Goal: Task Accomplishment & Management: Manage account settings

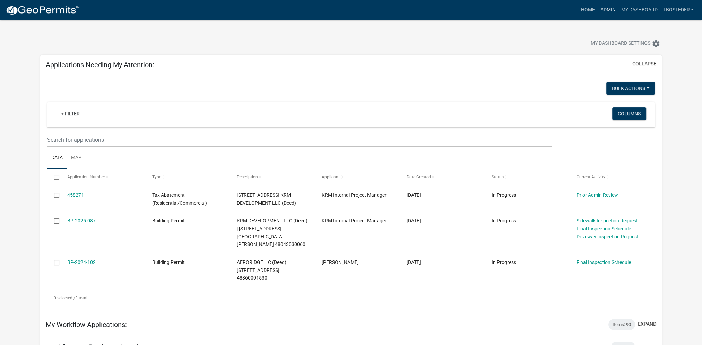
click at [603, 7] on link "Admin" at bounding box center [607, 9] width 21 height 13
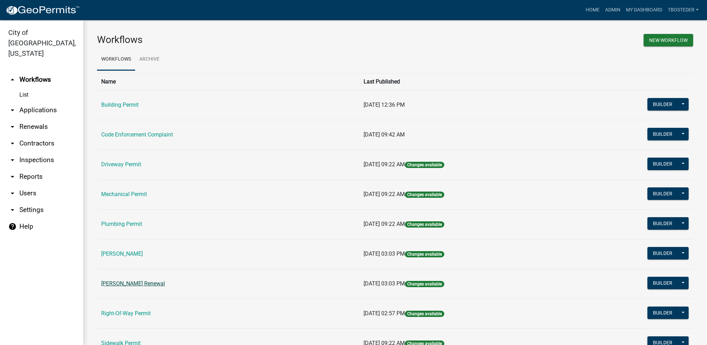
click at [129, 280] on link "[PERSON_NAME] Renewal" at bounding box center [133, 283] width 64 height 7
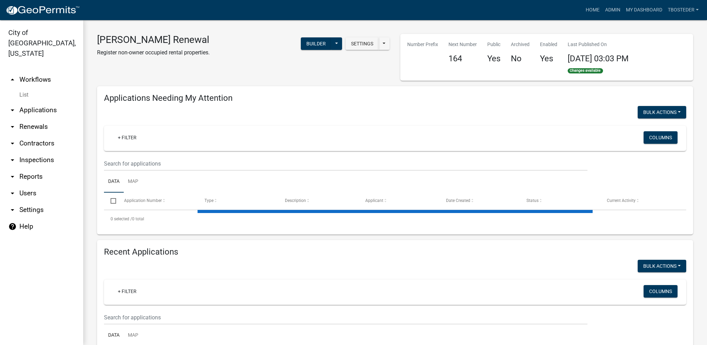
select select "1: 25"
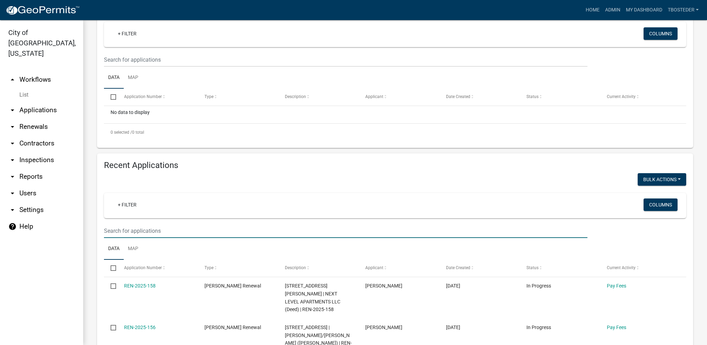
click at [133, 67] on input "text" at bounding box center [346, 60] width 484 height 14
paste input "[STREET_ADDRESS]"
type input "[STREET_ADDRESS]"
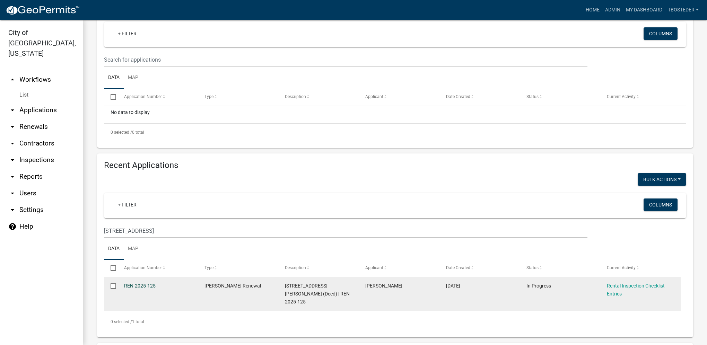
click at [148, 287] on link "REN-2025-125" at bounding box center [140, 286] width 32 height 6
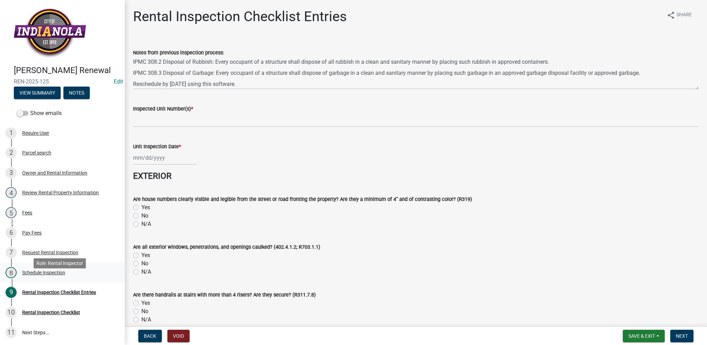
click at [40, 275] on div "Schedule Inspection" at bounding box center [43, 272] width 43 height 5
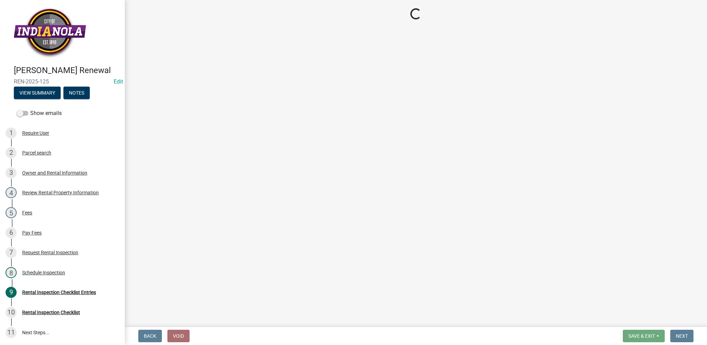
select select "252c9b68-f941-49e4-9705-8f6b19d23831"
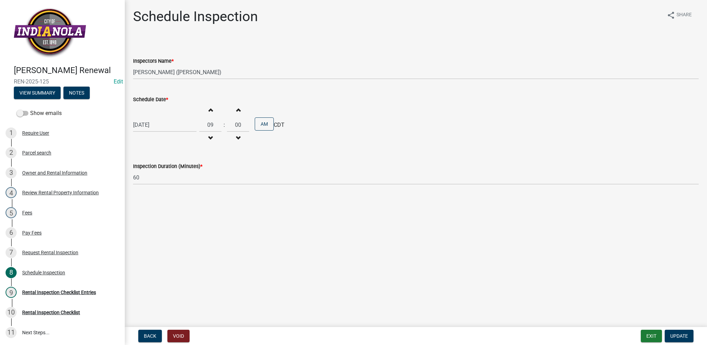
click at [150, 126] on div "[DATE]" at bounding box center [164, 125] width 63 height 14
select select "8"
select select "2025"
click at [149, 207] on div "26" at bounding box center [151, 206] width 11 height 11
type input "[DATE]"
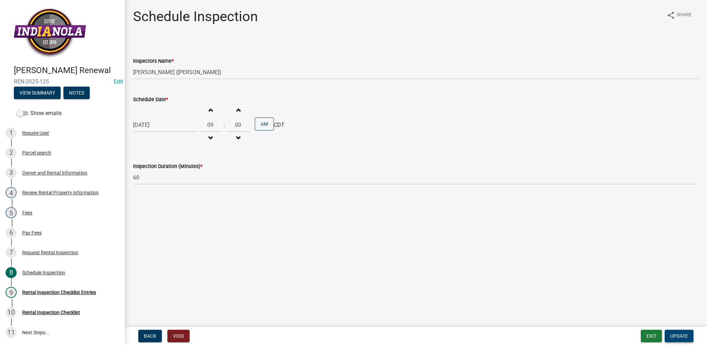
click at [680, 334] on span "Update" at bounding box center [679, 336] width 18 height 6
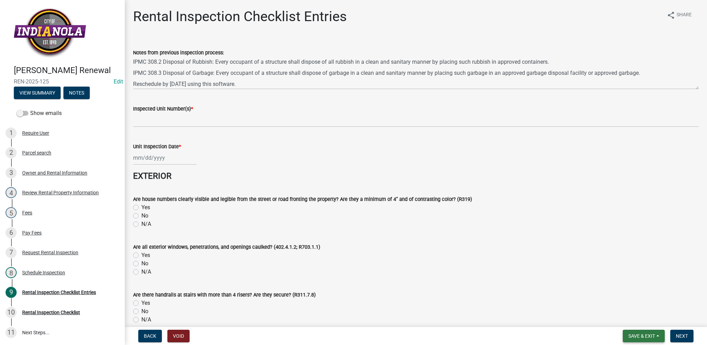
click at [650, 339] on span "Save & Exit" at bounding box center [641, 336] width 27 height 6
click at [647, 321] on button "Save & Exit" at bounding box center [636, 318] width 55 height 17
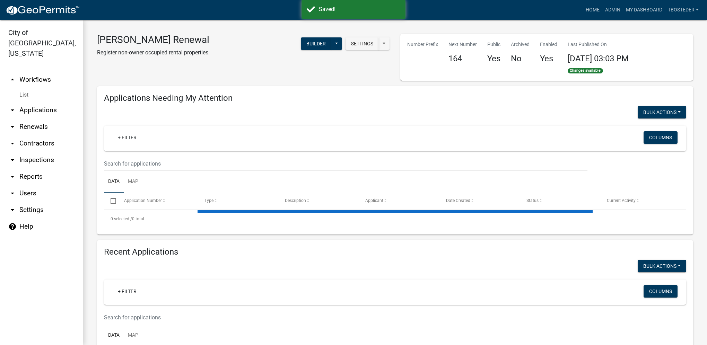
select select "1: 25"
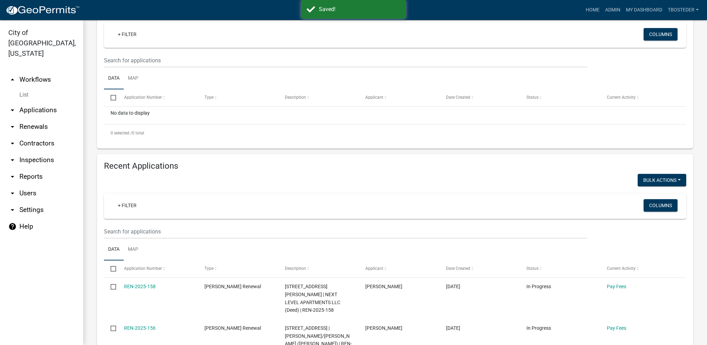
scroll to position [104, 0]
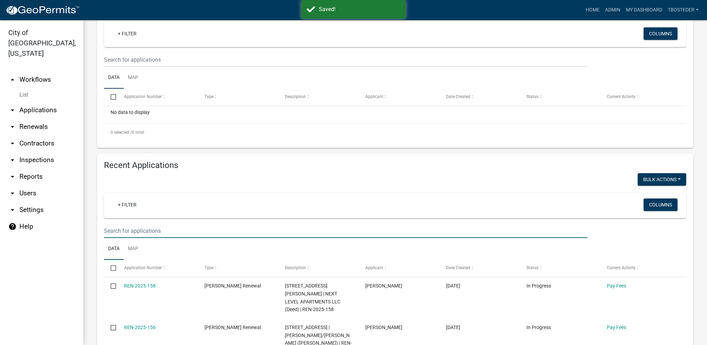
paste input "[STREET_ADDRESS]"
type input "[STREET_ADDRESS]"
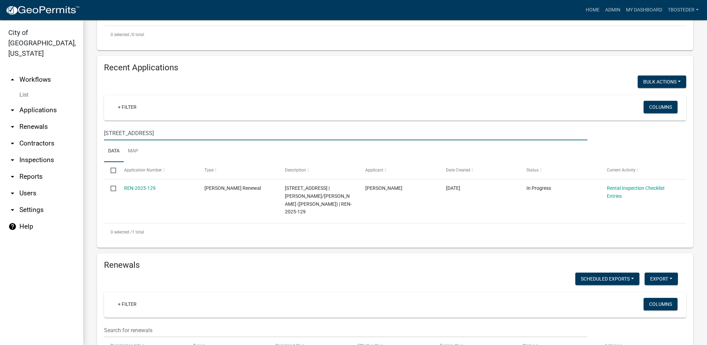
scroll to position [208, 0]
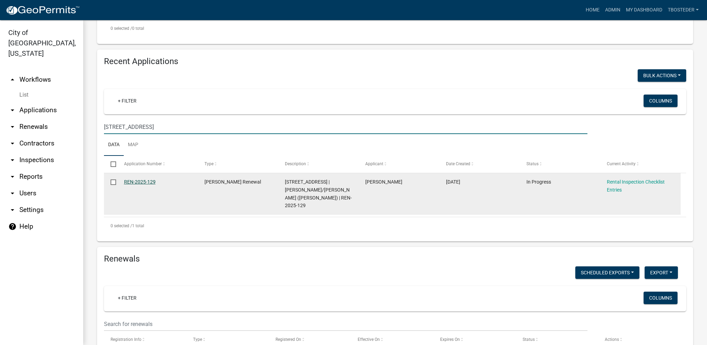
click at [146, 182] on link "REN-2025-129" at bounding box center [140, 182] width 32 height 6
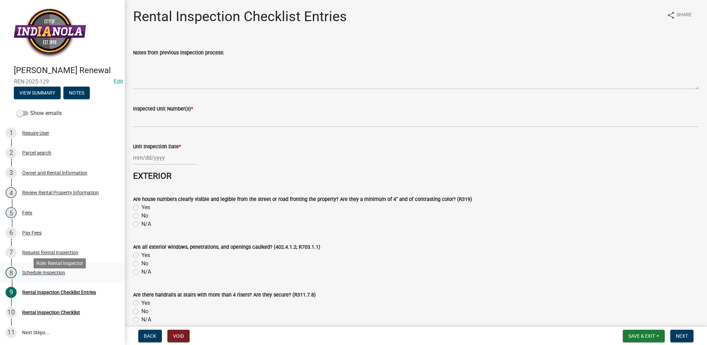
click at [34, 277] on link "8 Schedule Inspection" at bounding box center [62, 273] width 125 height 20
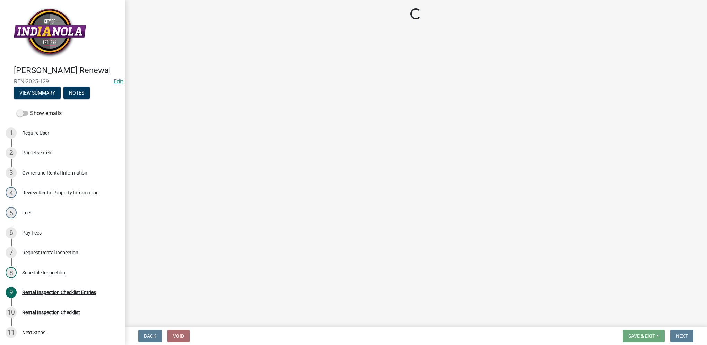
select select "252c9b68-f941-49e4-9705-8f6b19d23831"
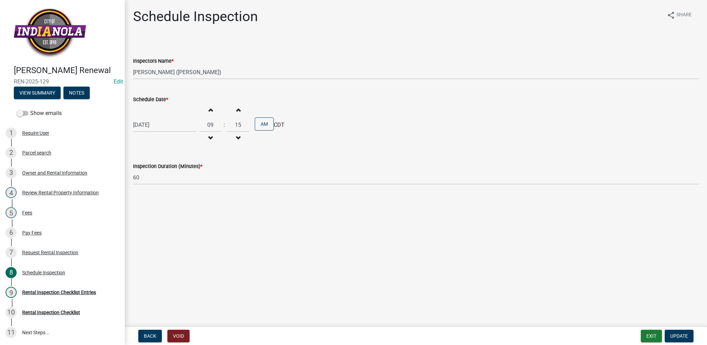
select select "8"
select select "2025"
click at [146, 123] on div "[DATE] [PERSON_NAME] Apr May Jun [DATE] Aug Sep Oct Nov [DATE] 1526 1527 1528 1…" at bounding box center [164, 125] width 63 height 14
click at [154, 205] on div "26" at bounding box center [151, 206] width 11 height 11
type input "[DATE]"
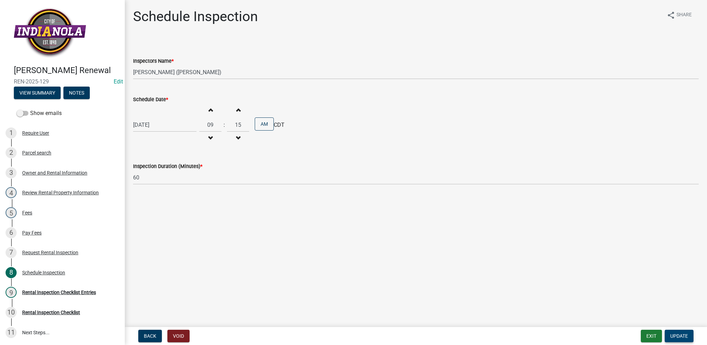
click at [675, 338] on span "Update" at bounding box center [679, 336] width 18 height 6
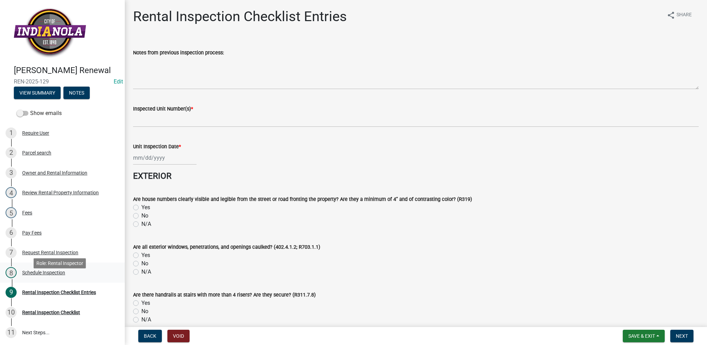
click at [73, 278] on div "8 Schedule Inspection" at bounding box center [60, 272] width 108 height 11
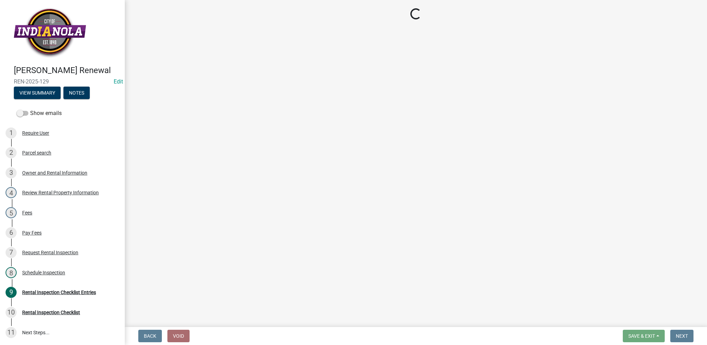
select select "252c9b68-f941-49e4-9705-8f6b19d23831"
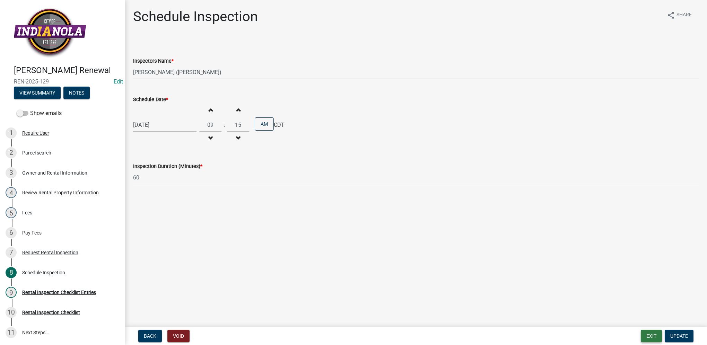
click at [659, 336] on button "Exit" at bounding box center [651, 336] width 21 height 12
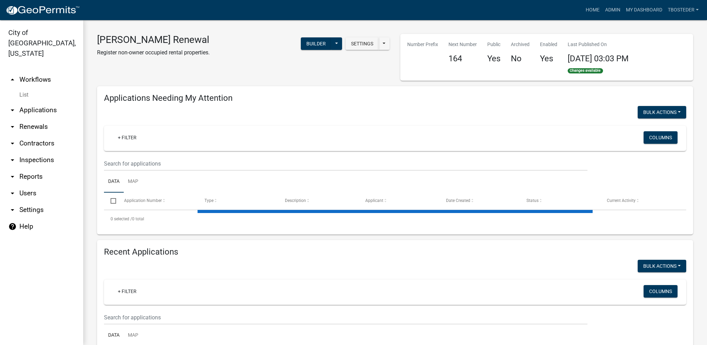
select select "1: 25"
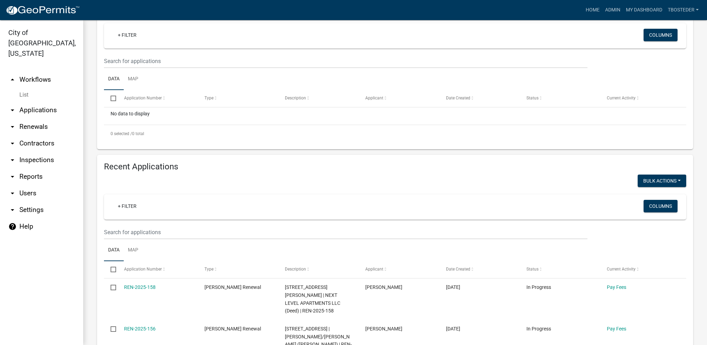
scroll to position [104, 0]
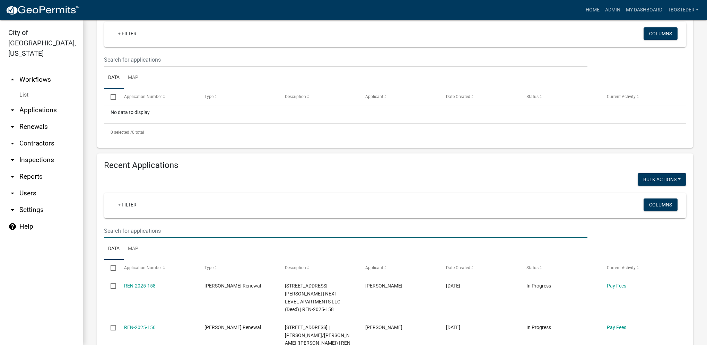
paste input "[STREET_ADDRESS]"
type input "[STREET_ADDRESS]"
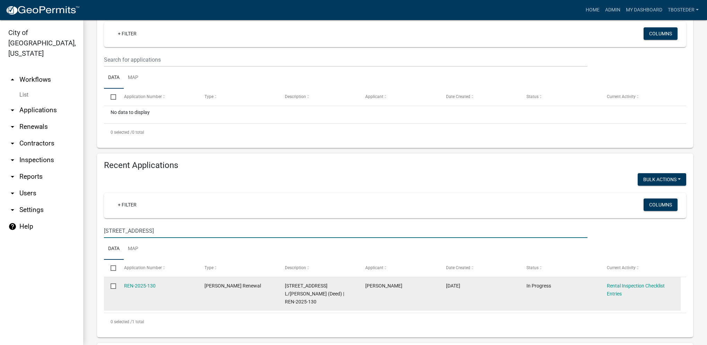
click at [148, 283] on div "REN-2025-130" at bounding box center [157, 286] width 67 height 8
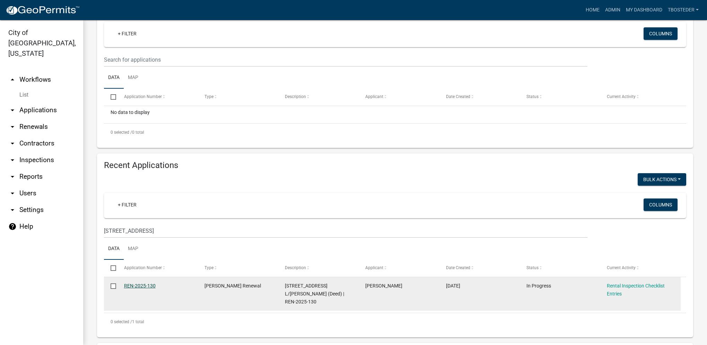
click at [149, 284] on link "REN-2025-130" at bounding box center [140, 286] width 32 height 6
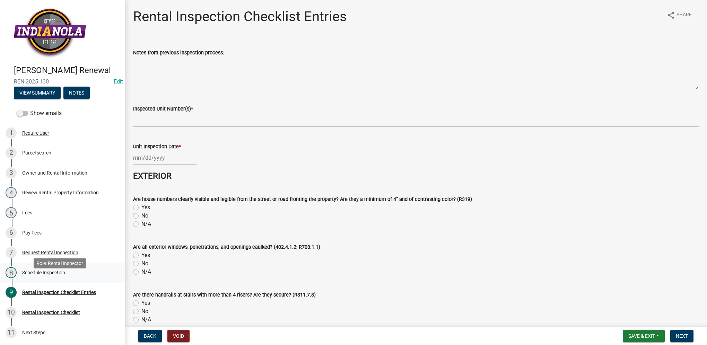
click at [49, 278] on div "8 Schedule Inspection" at bounding box center [60, 272] width 108 height 11
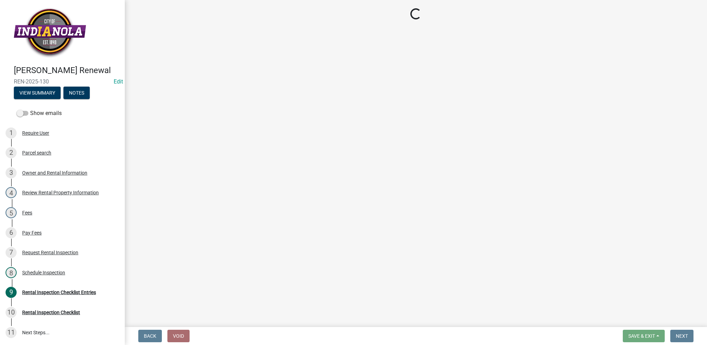
select select "252c9b68-f941-49e4-9705-8f6b19d23831"
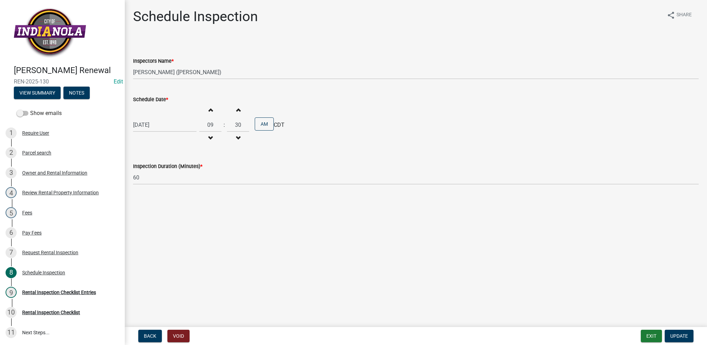
click at [161, 127] on div "[DATE]" at bounding box center [164, 125] width 63 height 14
select select "8"
select select "2025"
click at [153, 207] on div "26" at bounding box center [151, 206] width 11 height 11
type input "[DATE]"
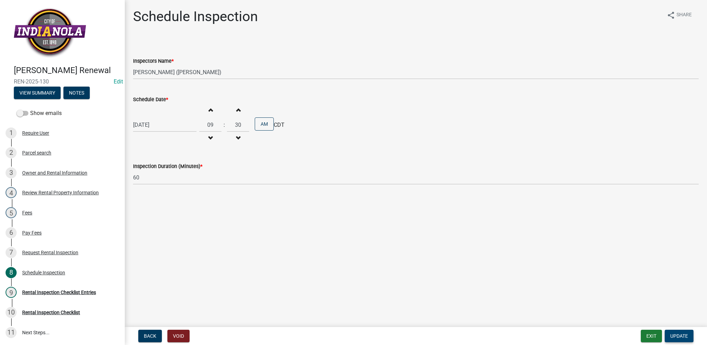
click at [677, 333] on span "Update" at bounding box center [679, 336] width 18 height 6
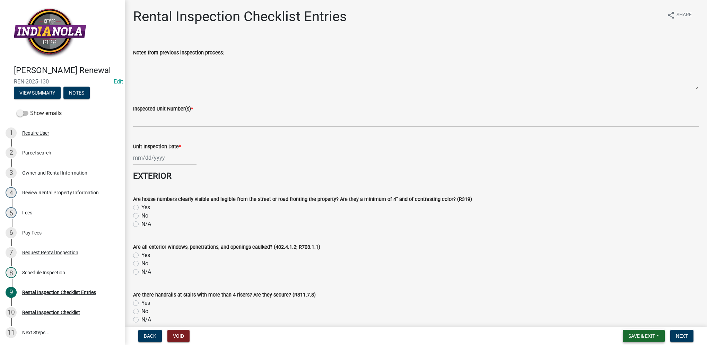
click at [640, 341] on button "Save & Exit" at bounding box center [644, 336] width 42 height 12
drag, startPoint x: 641, startPoint y: 323, endPoint x: 634, endPoint y: 319, distance: 7.6
click at [641, 323] on button "Save & Exit" at bounding box center [636, 318] width 55 height 17
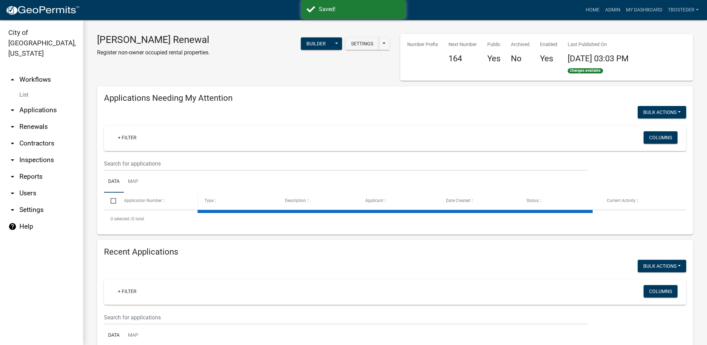
select select "1: 25"
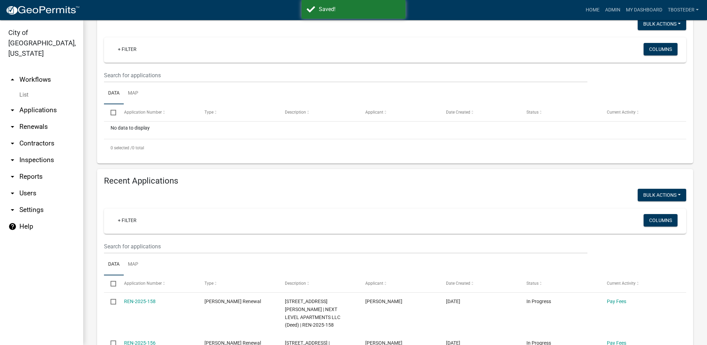
scroll to position [139, 0]
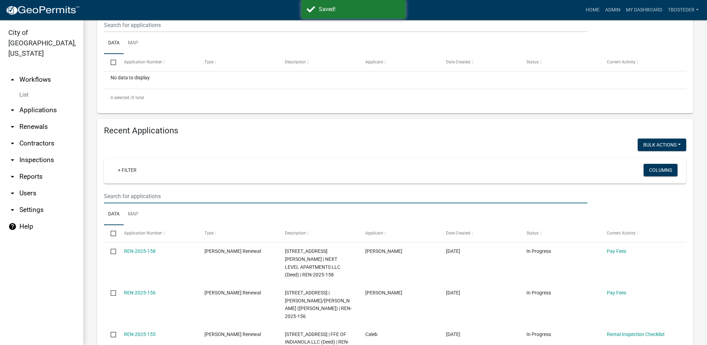
paste input "[STREET_ADDRESS]"
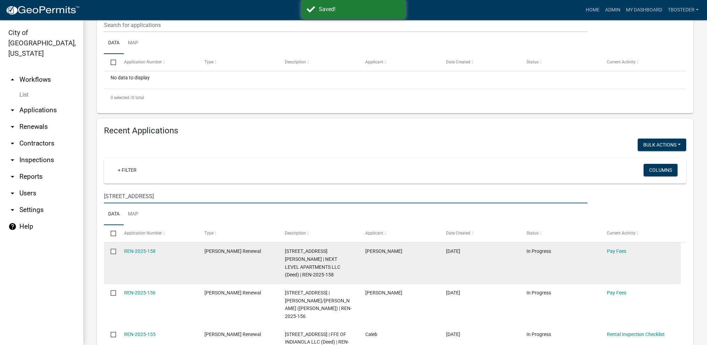
type input "[STREET_ADDRESS]"
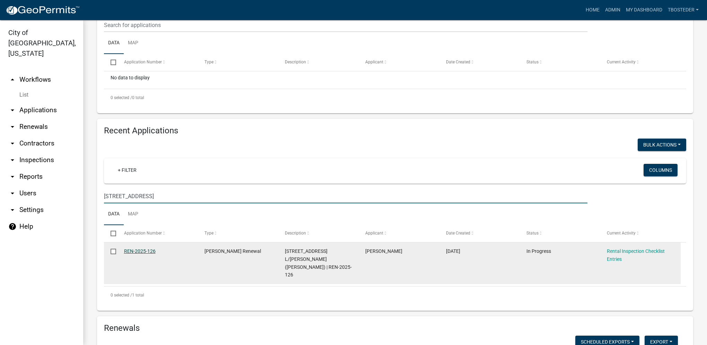
click at [144, 254] on link "REN-2025-126" at bounding box center [140, 252] width 32 height 6
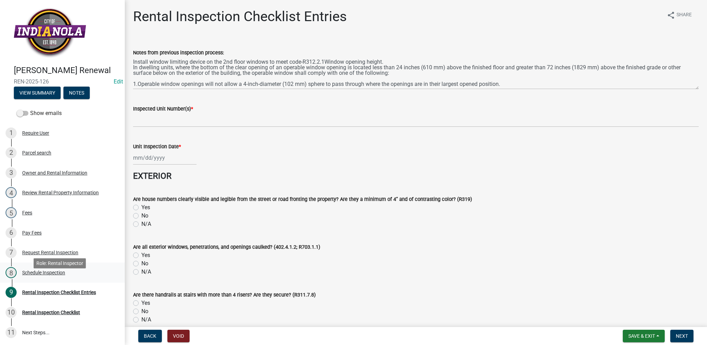
click at [64, 275] on div "Schedule Inspection" at bounding box center [43, 272] width 43 height 5
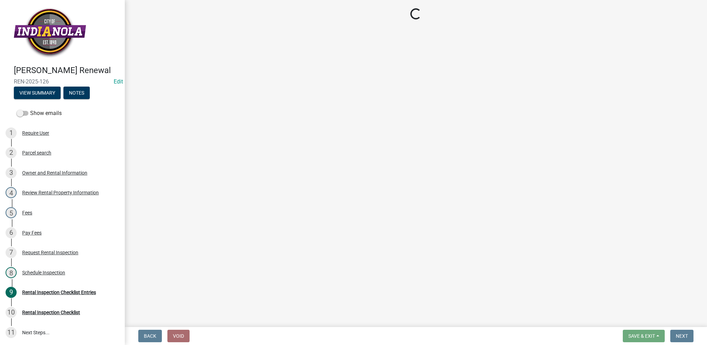
select select "252c9b68-f941-49e4-9705-8f6b19d23831"
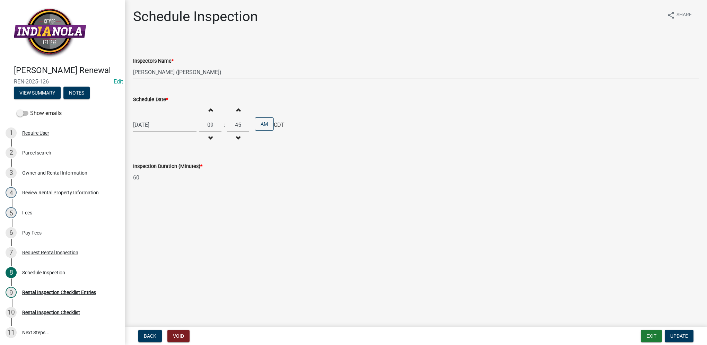
click at [163, 131] on div "[DATE]" at bounding box center [164, 125] width 63 height 14
select select "8"
select select "2025"
click at [152, 205] on div "26" at bounding box center [151, 206] width 11 height 11
type input "[DATE]"
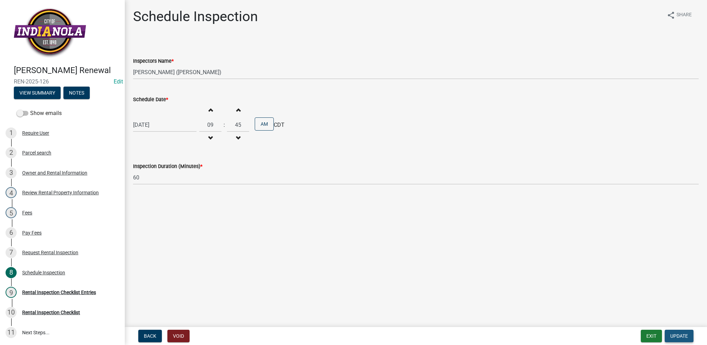
click at [677, 336] on span "Update" at bounding box center [679, 336] width 18 height 6
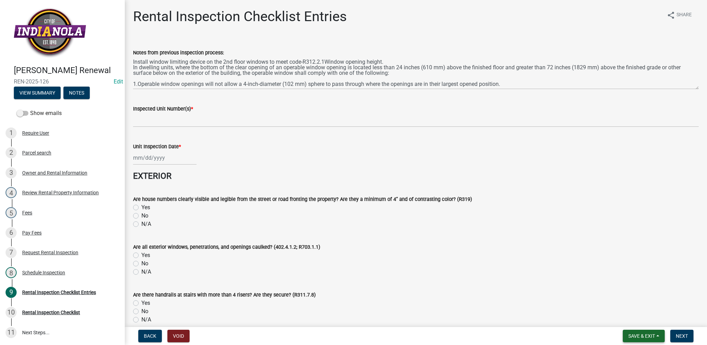
click at [656, 337] on button "Save & Exit" at bounding box center [644, 336] width 42 height 12
click at [653, 318] on button "Save & Exit" at bounding box center [636, 318] width 55 height 17
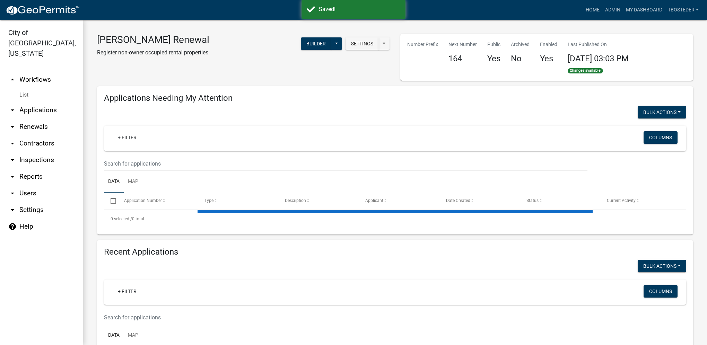
select select "1: 25"
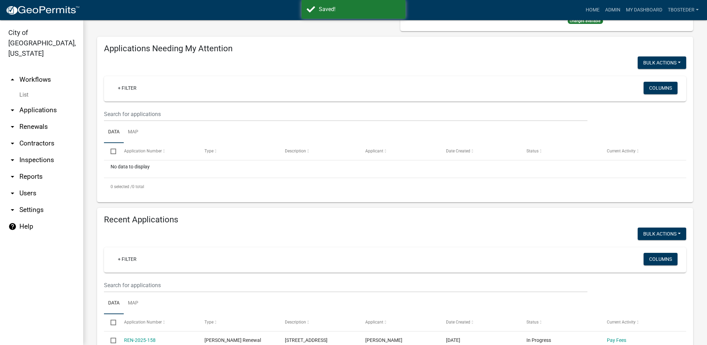
scroll to position [139, 0]
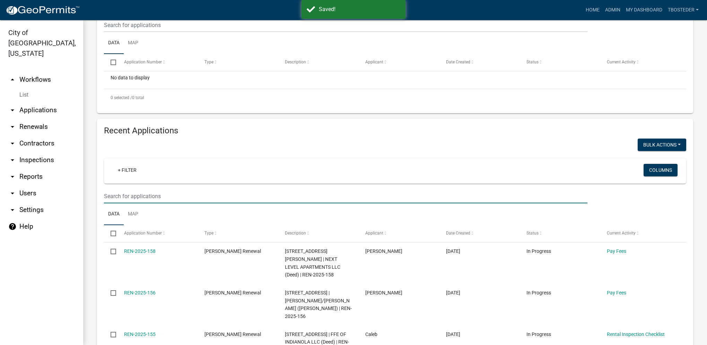
paste input "[STREET_ADDRESS]"
type input "[STREET_ADDRESS]"
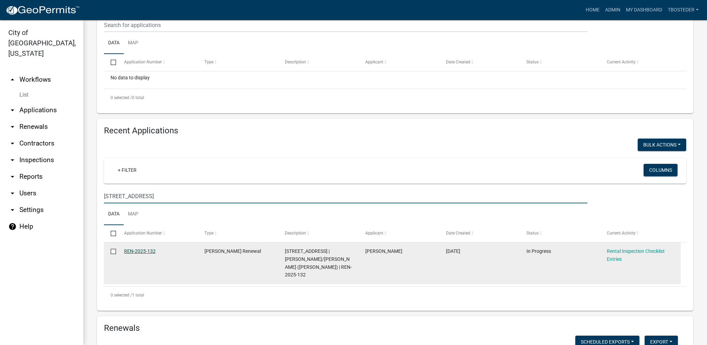
click at [150, 251] on link "REN-2025-132" at bounding box center [140, 252] width 32 height 6
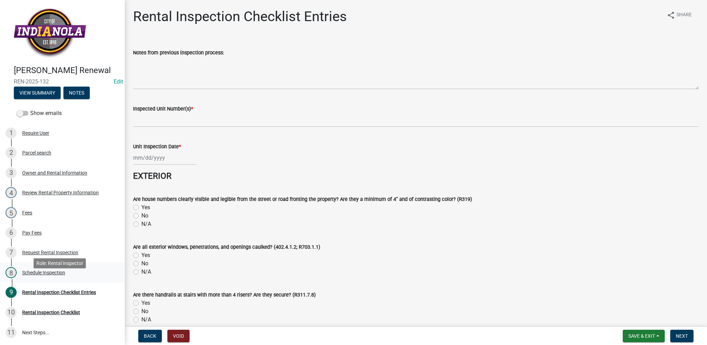
click at [43, 278] on div "8 Schedule Inspection" at bounding box center [60, 272] width 108 height 11
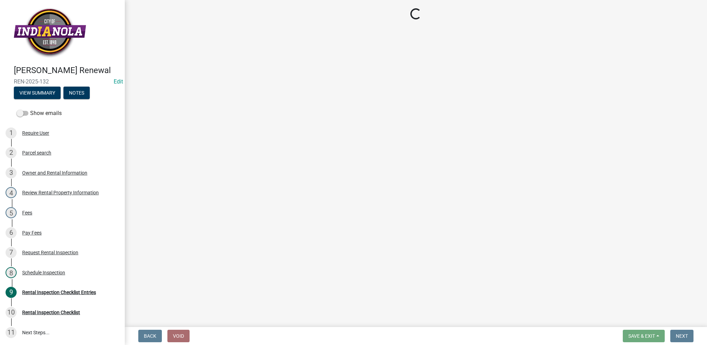
select select "252c9b68-f941-49e4-9705-8f6b19d23831"
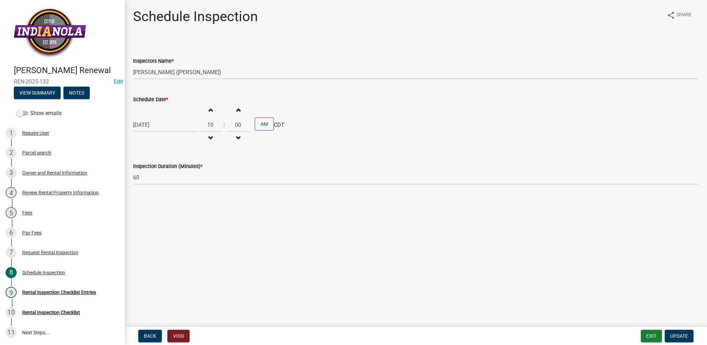
click at [159, 130] on div "[DATE]" at bounding box center [164, 125] width 63 height 14
select select "8"
select select "2025"
click at [153, 206] on div "26" at bounding box center [151, 206] width 11 height 11
type input "[DATE]"
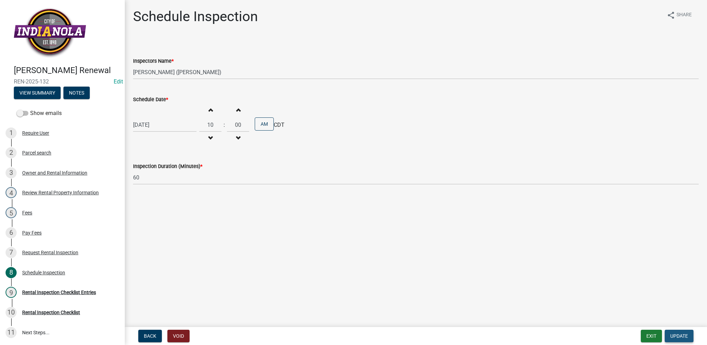
click at [673, 333] on button "Update" at bounding box center [679, 336] width 29 height 12
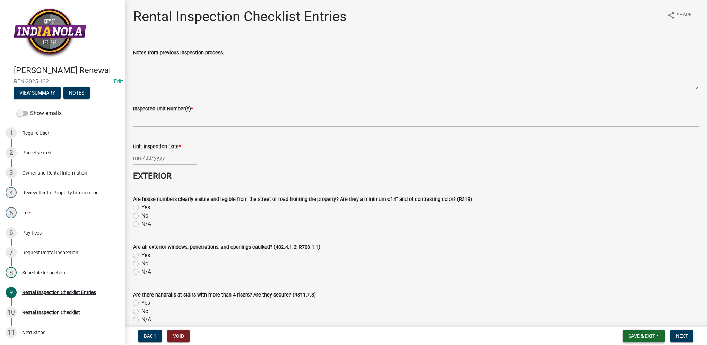
click at [624, 336] on button "Save & Exit" at bounding box center [644, 336] width 42 height 12
click at [627, 320] on button "Save & Exit" at bounding box center [636, 318] width 55 height 17
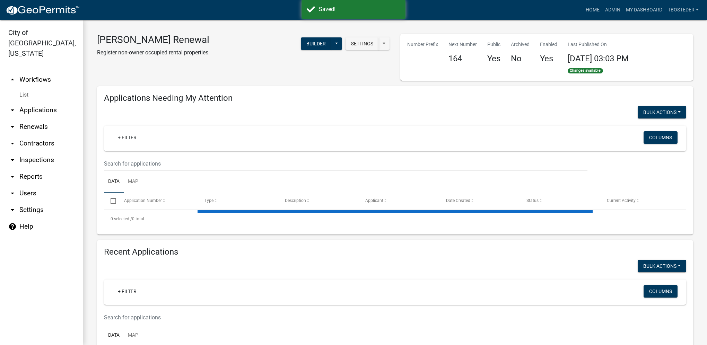
select select "1: 25"
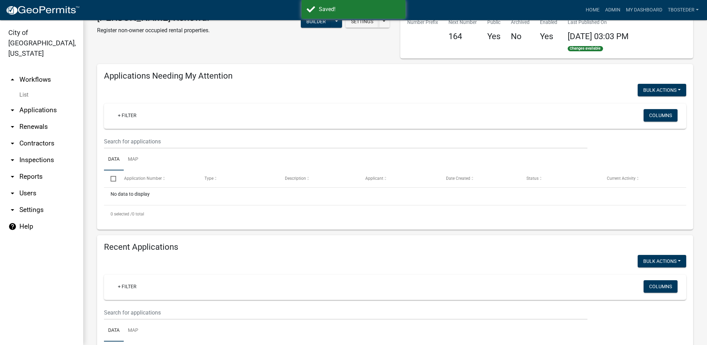
scroll to position [35, 0]
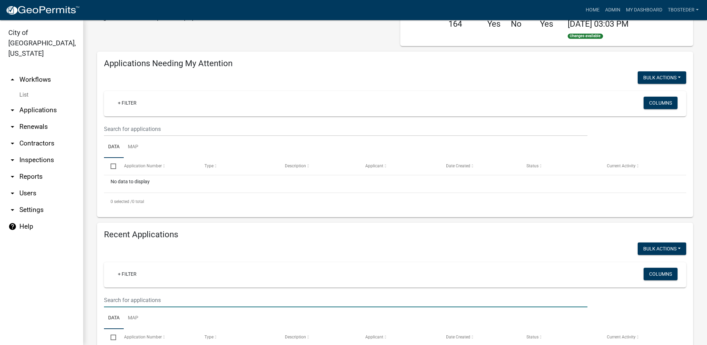
paste input "[STREET_ADDRESS]"
type input "[STREET_ADDRESS]"
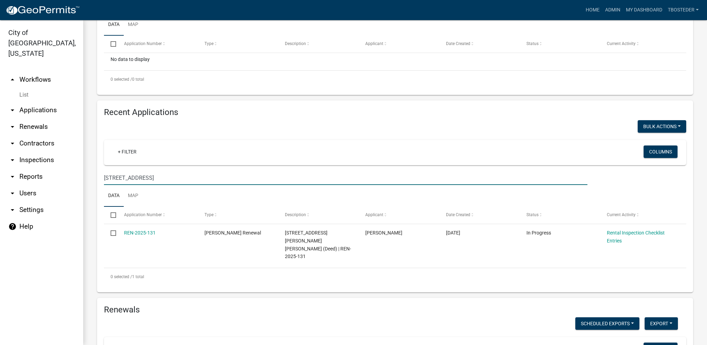
scroll to position [173, 0]
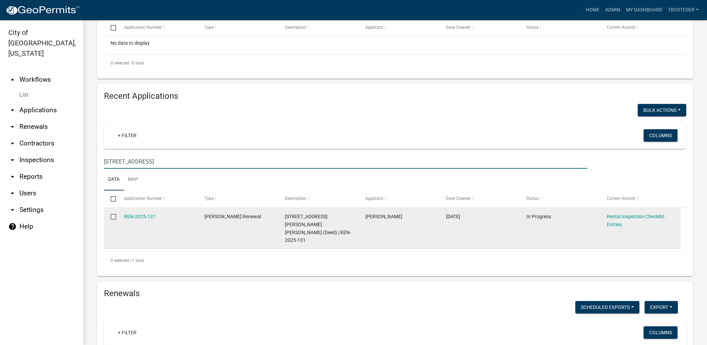
click at [139, 220] on div "REN-2025-131" at bounding box center [157, 217] width 67 height 8
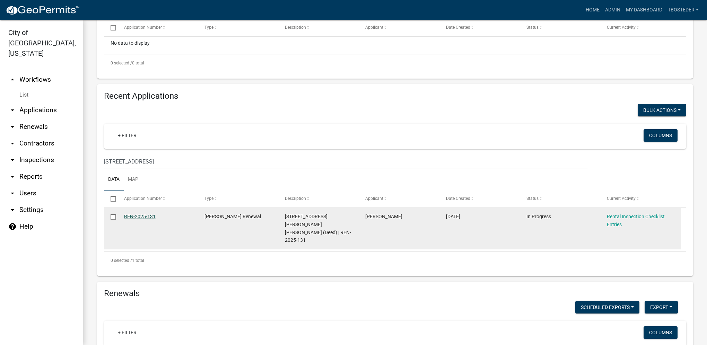
click at [139, 217] on link "REN-2025-131" at bounding box center [140, 217] width 32 height 6
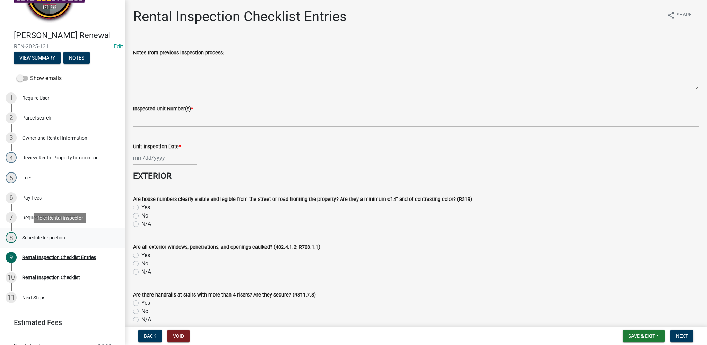
scroll to position [72, 0]
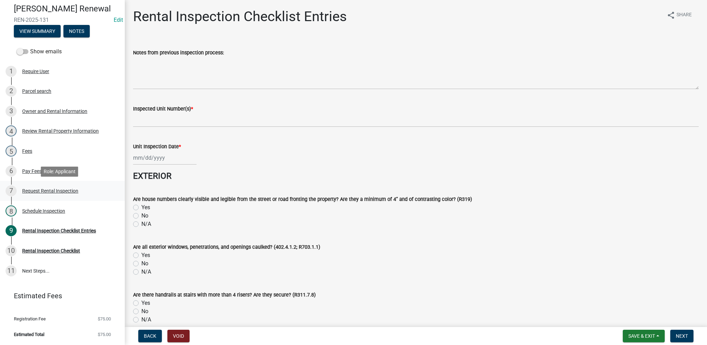
click at [71, 200] on link "7 Request Rental Inspection" at bounding box center [62, 191] width 125 height 20
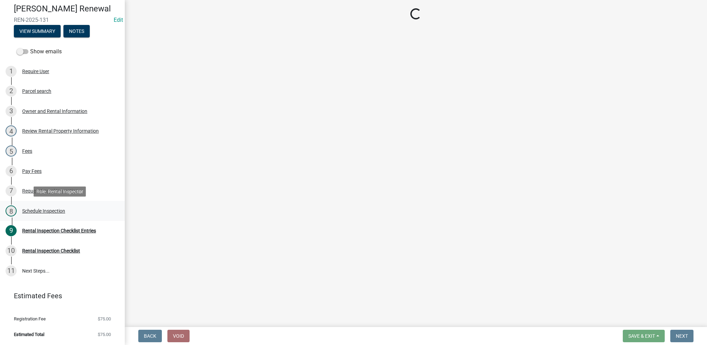
click at [72, 206] on div "8 Schedule Inspection" at bounding box center [60, 211] width 108 height 11
select select "b959d790-e5ea-4503-81e8-7f17c022e9fc"
select select "843ebab2-59e7-4208-955a-d78dd632208f"
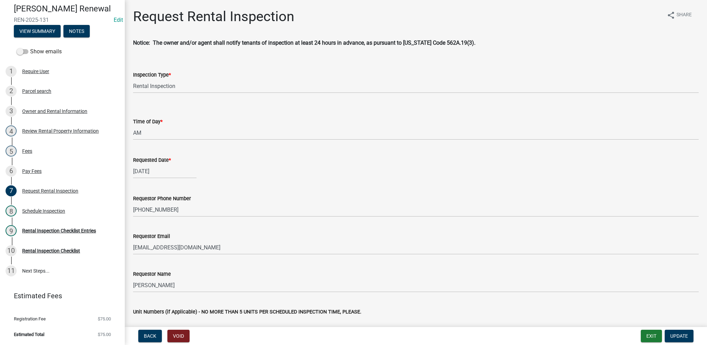
select select "252c9b68-f941-49e4-9705-8f6b19d23831"
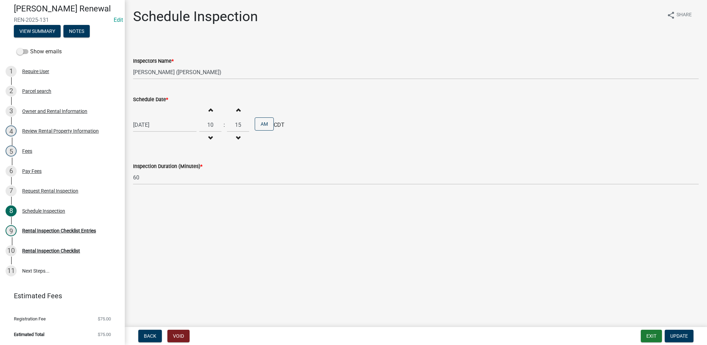
click at [136, 128] on div "[DATE]" at bounding box center [164, 125] width 63 height 14
select select "8"
select select "2025"
click at [151, 209] on div "26" at bounding box center [151, 206] width 11 height 11
type input "[DATE]"
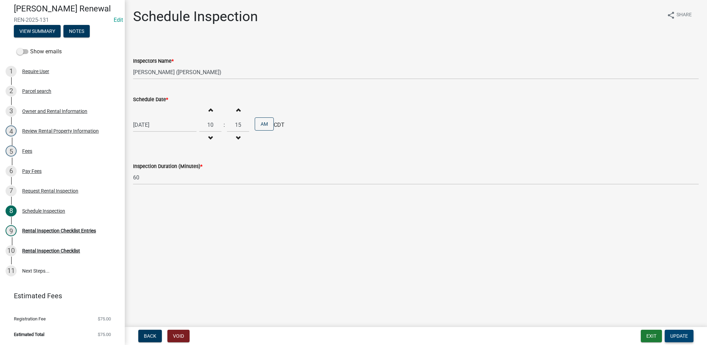
click at [678, 334] on span "Update" at bounding box center [679, 336] width 18 height 6
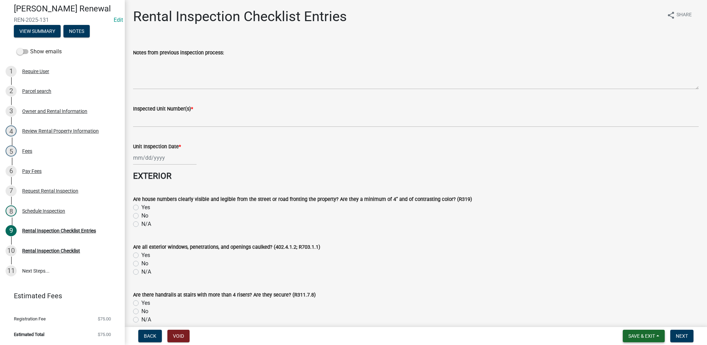
click at [634, 333] on span "Save & Exit" at bounding box center [641, 336] width 27 height 6
click at [88, 205] on link "8 Schedule Inspection" at bounding box center [62, 211] width 125 height 20
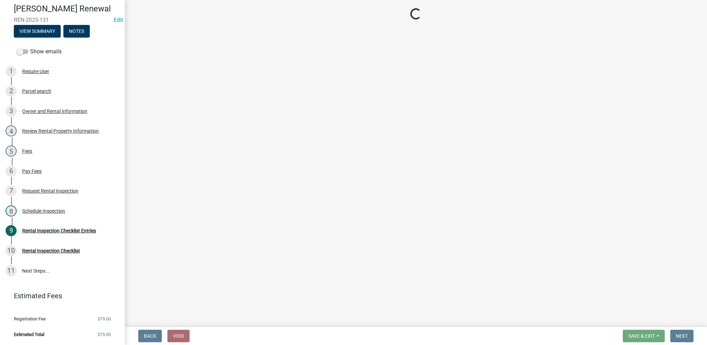
select select "252c9b68-f941-49e4-9705-8f6b19d23831"
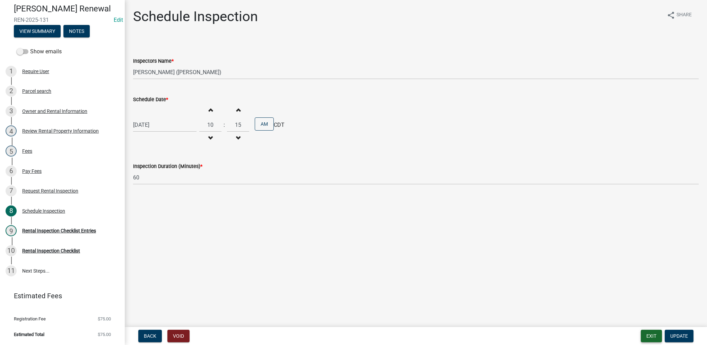
click at [649, 332] on button "Exit" at bounding box center [651, 336] width 21 height 12
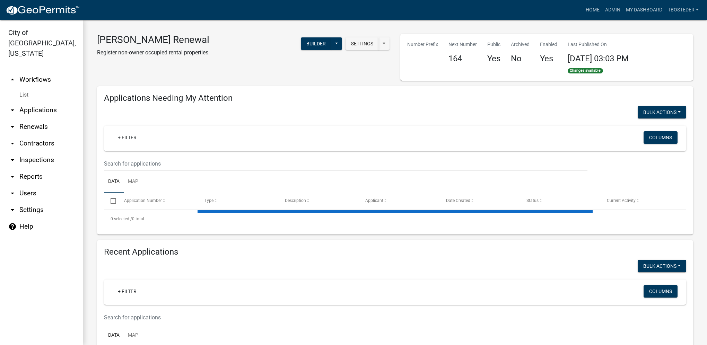
select select "1: 25"
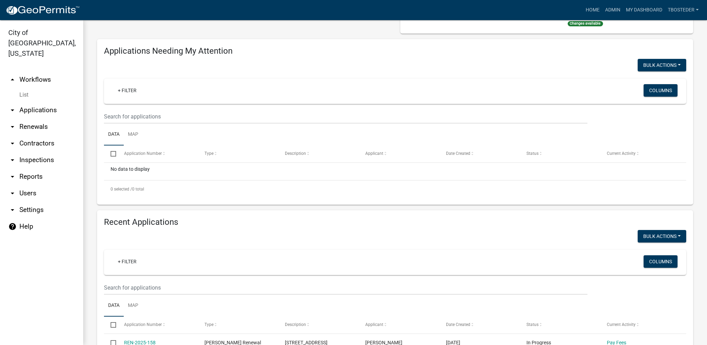
scroll to position [104, 0]
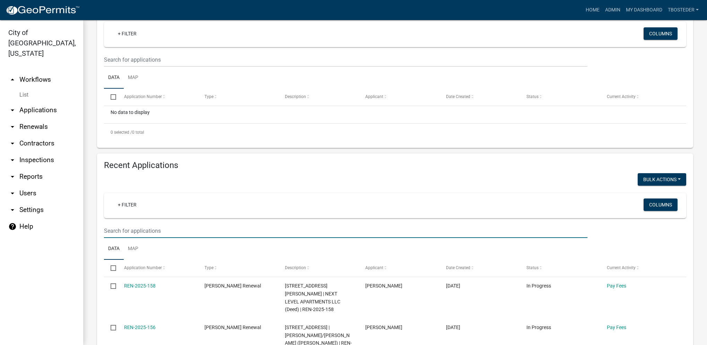
paste input "[STREET_ADDRESS]"
type input "[STREET_ADDRESS]"
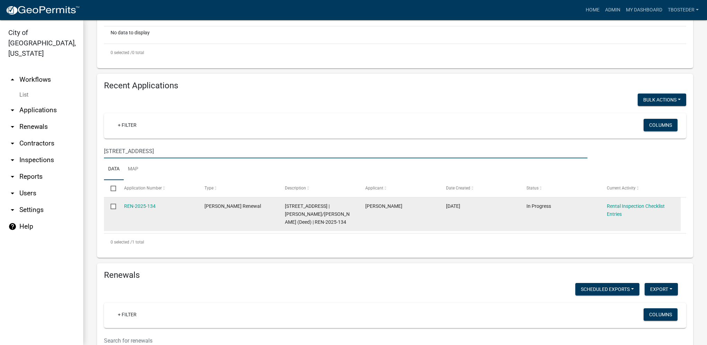
scroll to position [208, 0]
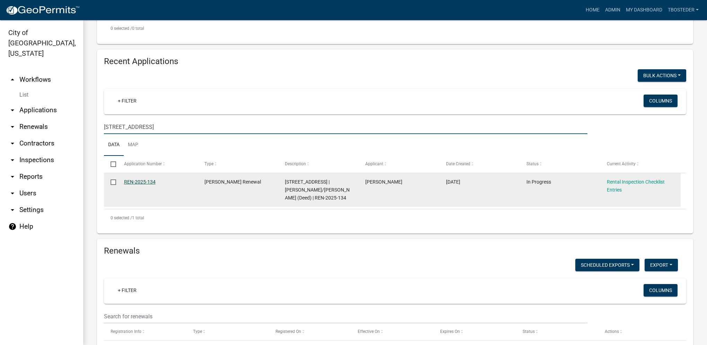
click at [146, 183] on link "REN-2025-134" at bounding box center [140, 182] width 32 height 6
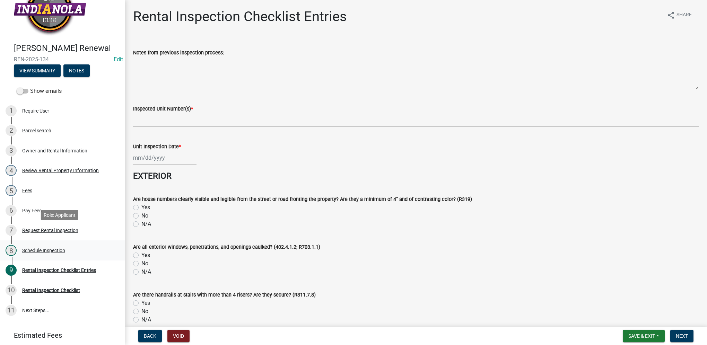
scroll to position [35, 0]
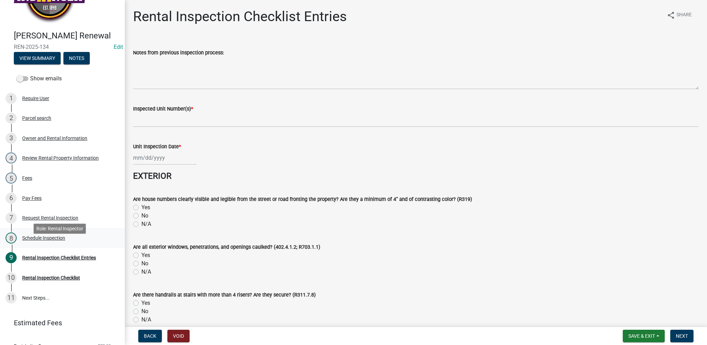
click at [50, 241] on div "Schedule Inspection" at bounding box center [43, 238] width 43 height 5
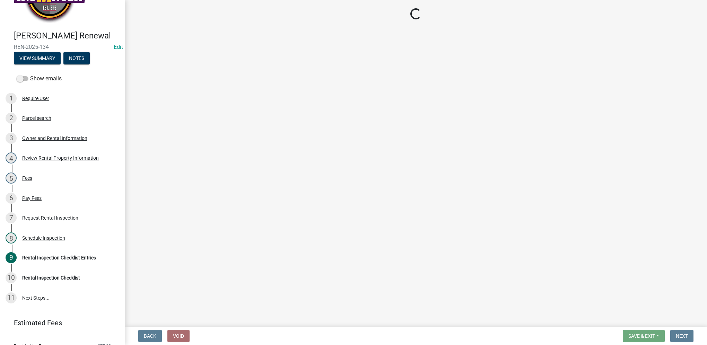
select select "252c9b68-f941-49e4-9705-8f6b19d23831"
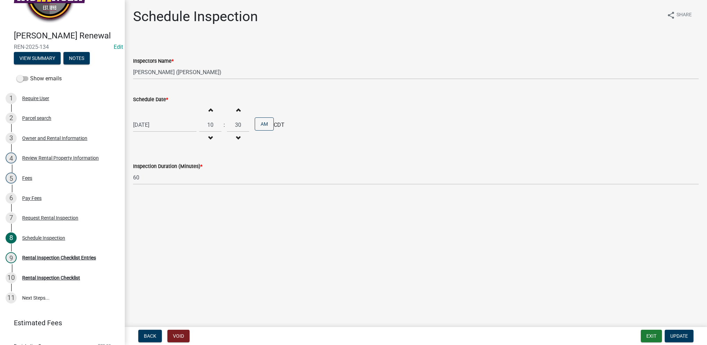
click at [151, 123] on div "[DATE]" at bounding box center [164, 125] width 63 height 14
select select "8"
select select "2025"
click at [152, 207] on div "26" at bounding box center [151, 206] width 11 height 11
type input "[DATE]"
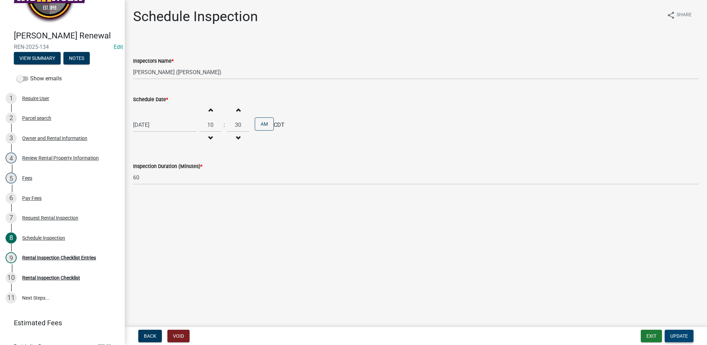
click at [679, 338] on span "Update" at bounding box center [679, 336] width 18 height 6
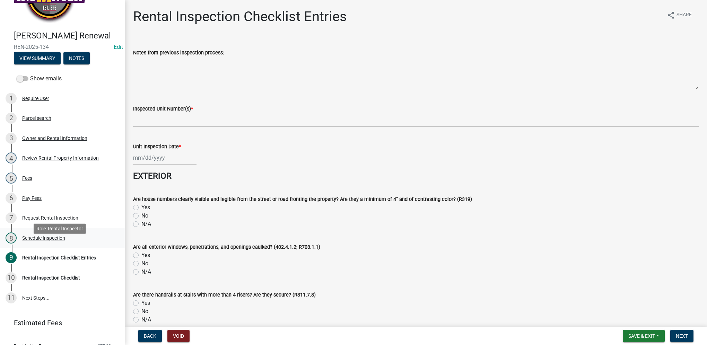
click at [87, 244] on div "8 Schedule Inspection" at bounding box center [60, 238] width 108 height 11
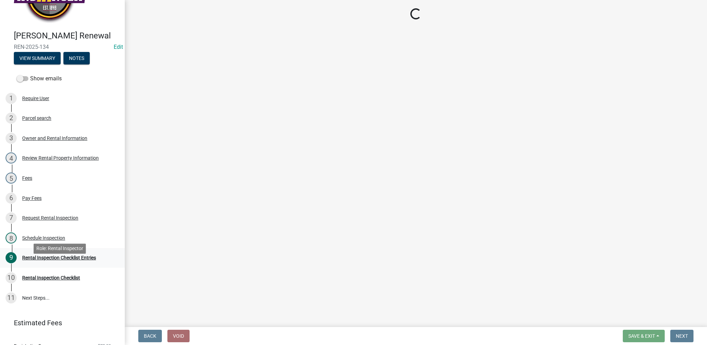
select select "252c9b68-f941-49e4-9705-8f6b19d23831"
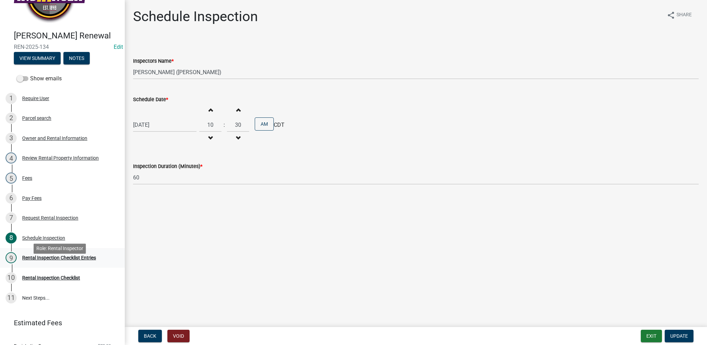
click at [78, 263] on div "9 Rental Inspection Checklist Entries" at bounding box center [60, 257] width 108 height 11
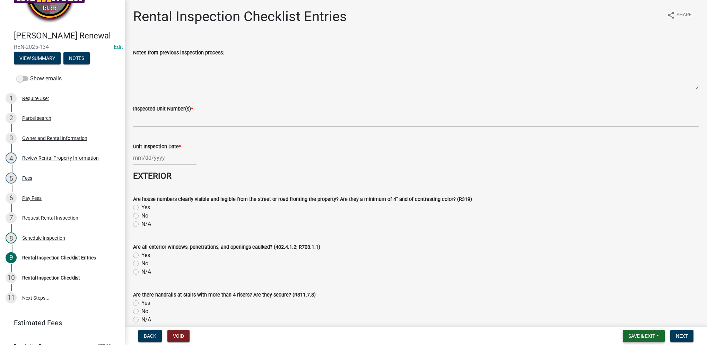
click at [654, 338] on span "Save & Exit" at bounding box center [641, 336] width 27 height 6
click at [648, 323] on button "Save & Exit" at bounding box center [636, 318] width 55 height 17
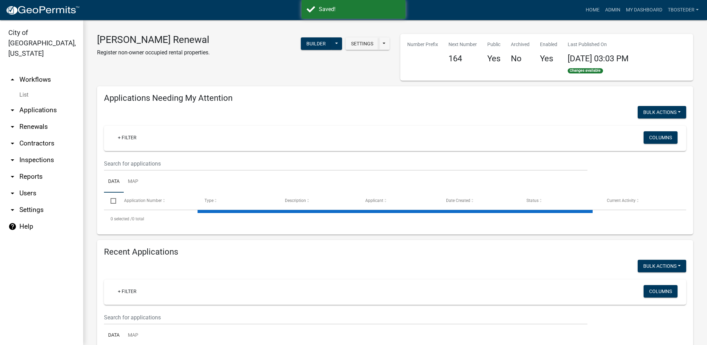
select select "1: 25"
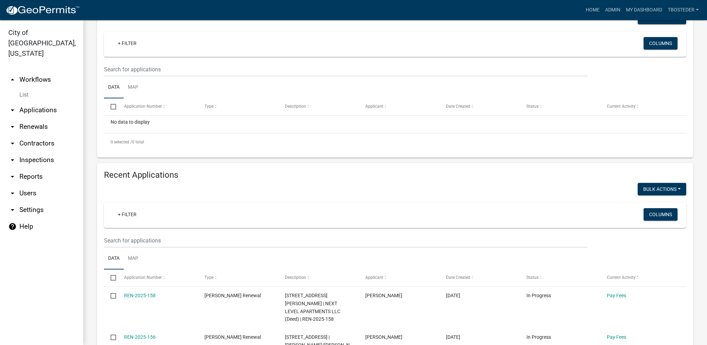
scroll to position [104, 0]
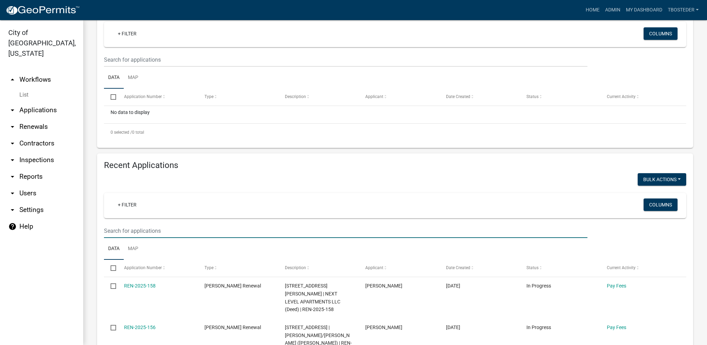
paste input "[STREET_ADDRESS]"
type input "[STREET_ADDRESS]"
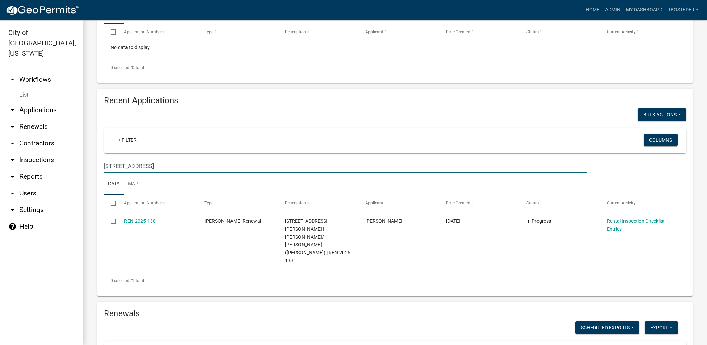
scroll to position [173, 0]
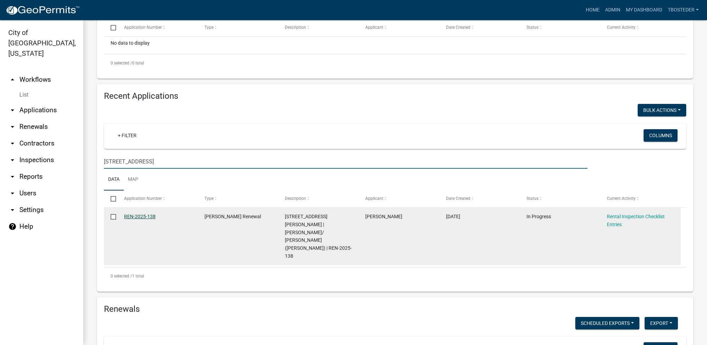
click at [141, 219] on link "REN-2025-138" at bounding box center [140, 217] width 32 height 6
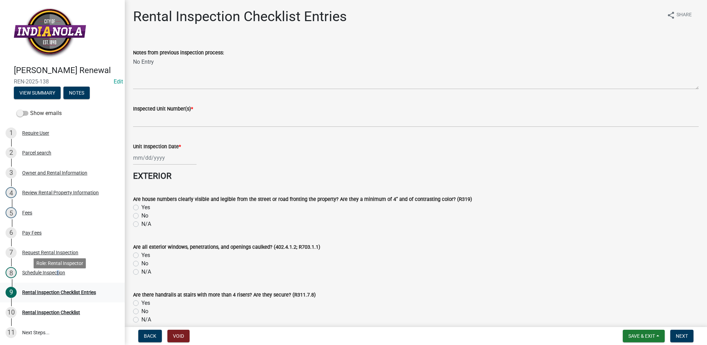
drag, startPoint x: 56, startPoint y: 285, endPoint x: 57, endPoint y: 293, distance: 8.4
click at [57, 293] on ul "1 Require User 2 Parcel search 3 Owner and Rental Information 4 Review Rental P…" at bounding box center [62, 232] width 125 height 225
click at [144, 245] on label "Are all exterior windows, penetrations, and openings caulked? (402.4.1.2; R703.…" at bounding box center [226, 247] width 187 height 5
click at [64, 278] on div "8 Schedule Inspection" at bounding box center [60, 272] width 108 height 11
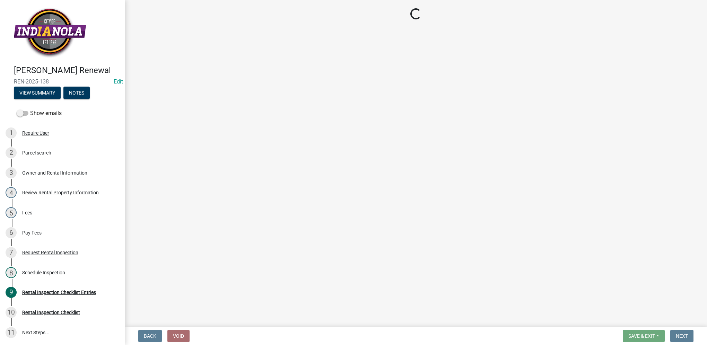
select select "252c9b68-f941-49e4-9705-8f6b19d23831"
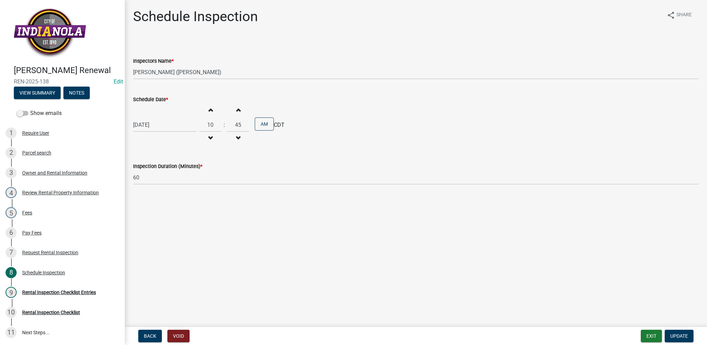
select select "8"
select select "2025"
click at [149, 125] on div "[DATE] [PERSON_NAME] Apr May Jun [DATE] Aug Sep Oct Nov [DATE] 1526 1527 1528 1…" at bounding box center [164, 125] width 63 height 14
click at [148, 205] on div "26" at bounding box center [151, 206] width 11 height 11
type input "[DATE]"
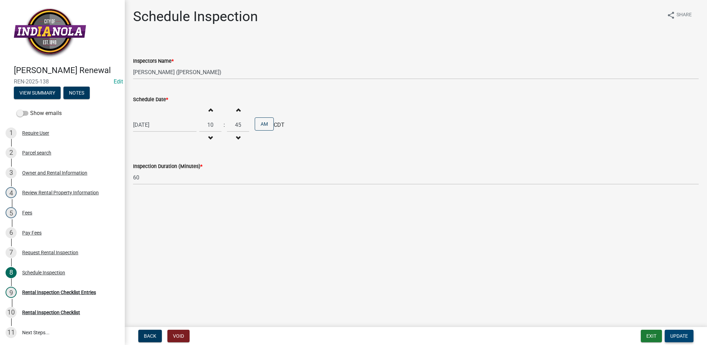
click at [678, 336] on span "Update" at bounding box center [679, 336] width 18 height 6
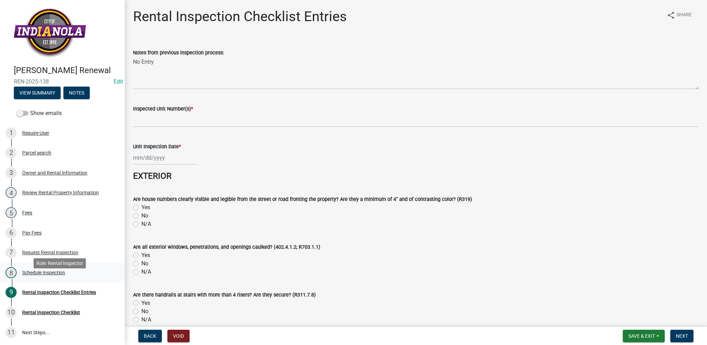
click at [88, 278] on div "8 Schedule Inspection" at bounding box center [60, 272] width 108 height 11
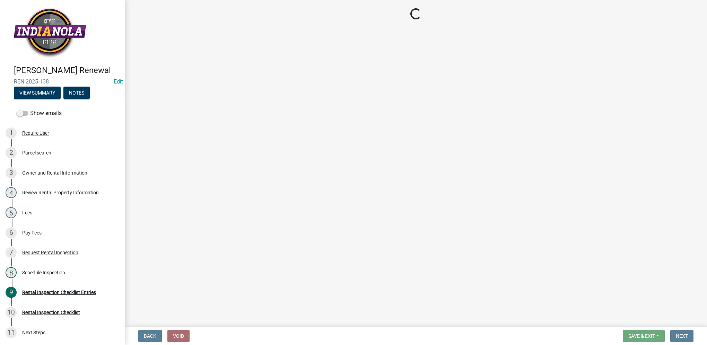
select select "252c9b68-f941-49e4-9705-8f6b19d23831"
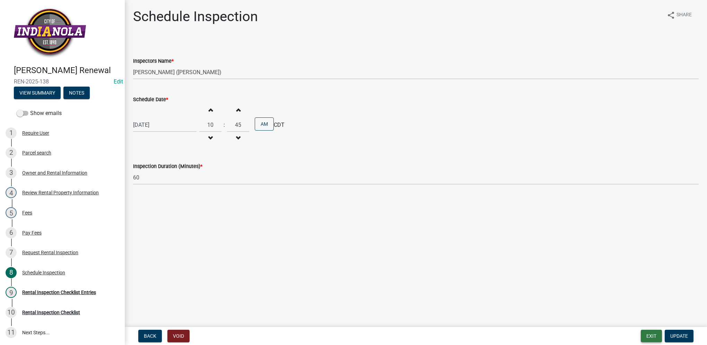
click at [652, 336] on button "Exit" at bounding box center [651, 336] width 21 height 12
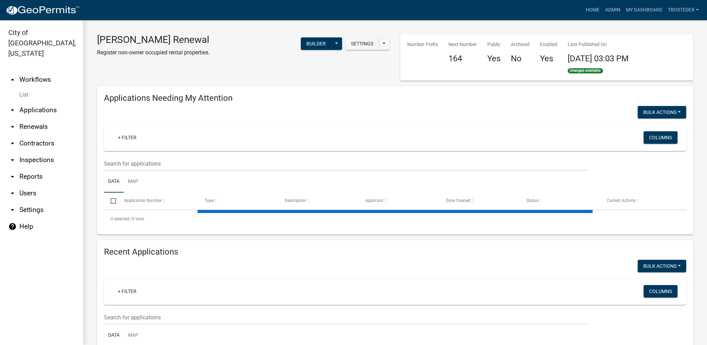
select select "1: 25"
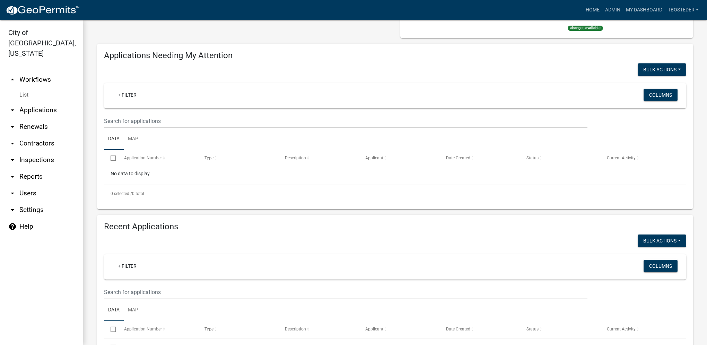
scroll to position [104, 0]
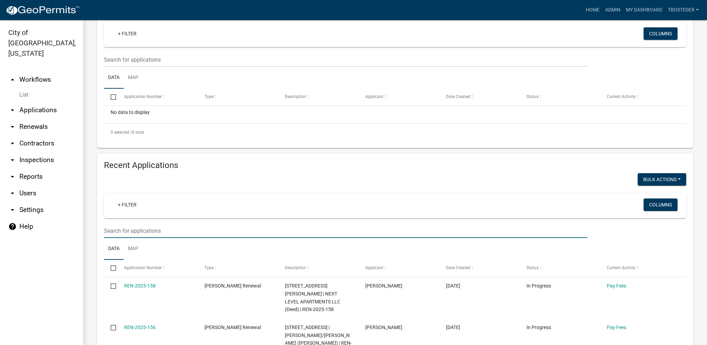
paste input "[STREET_ADDRESS]"
type input "[STREET_ADDRESS]"
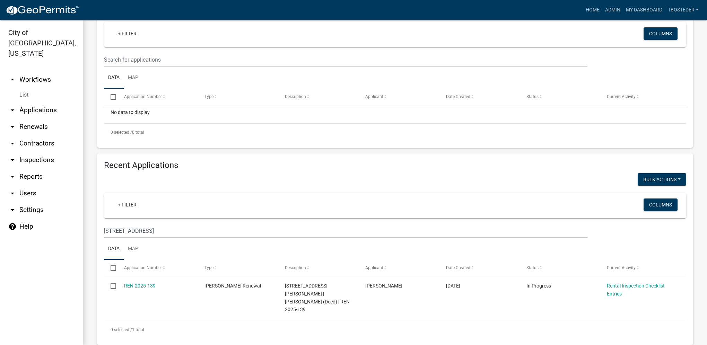
scroll to position [139, 0]
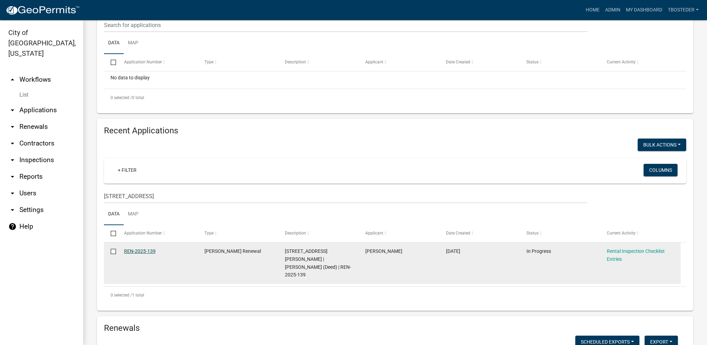
click at [150, 249] on link "REN-2025-139" at bounding box center [140, 252] width 32 height 6
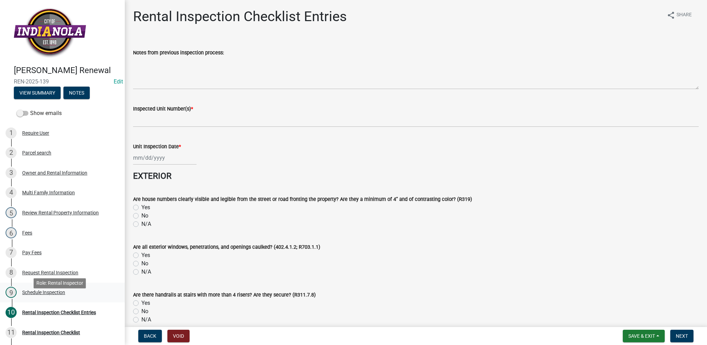
click at [56, 295] on div "Schedule Inspection" at bounding box center [43, 292] width 43 height 5
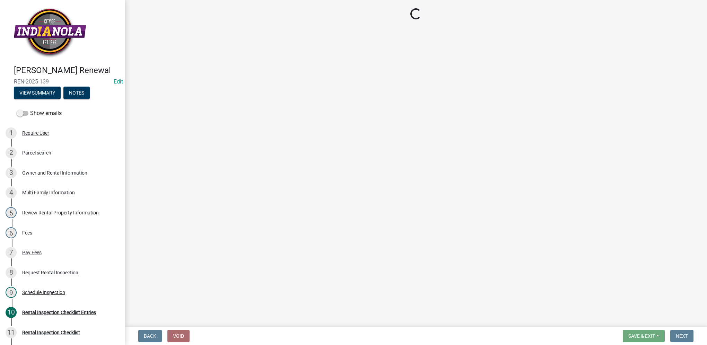
select select "252c9b68-f941-49e4-9705-8f6b19d23831"
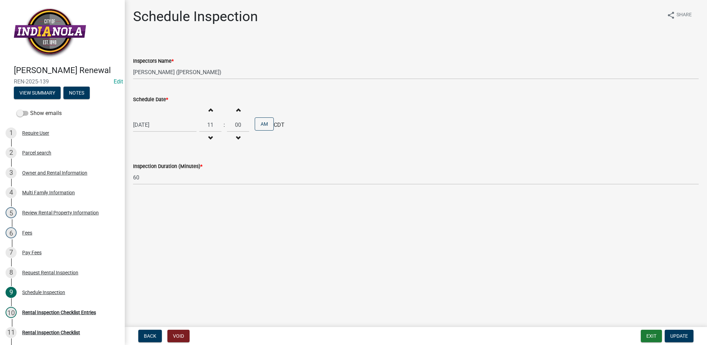
select select "8"
select select "2025"
click at [159, 120] on div "[DATE] [PERSON_NAME] Apr May Jun [DATE] Aug Sep Oct Nov [DATE] 1526 1527 1528 1…" at bounding box center [164, 125] width 63 height 14
click at [154, 204] on div "26" at bounding box center [151, 206] width 11 height 11
type input "[DATE]"
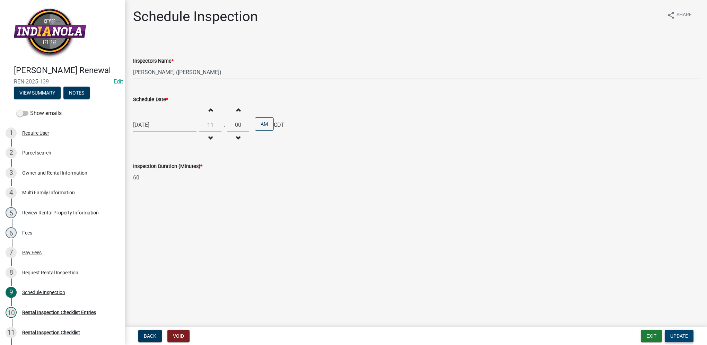
click at [686, 334] on span "Update" at bounding box center [679, 336] width 18 height 6
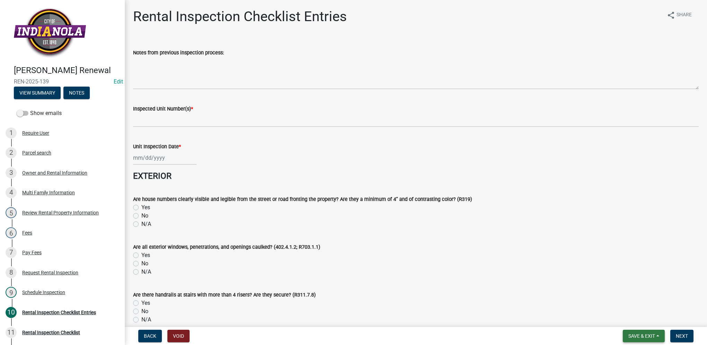
click at [655, 339] on button "Save & Exit" at bounding box center [644, 336] width 42 height 12
click at [654, 324] on button "Save & Exit" at bounding box center [636, 318] width 55 height 17
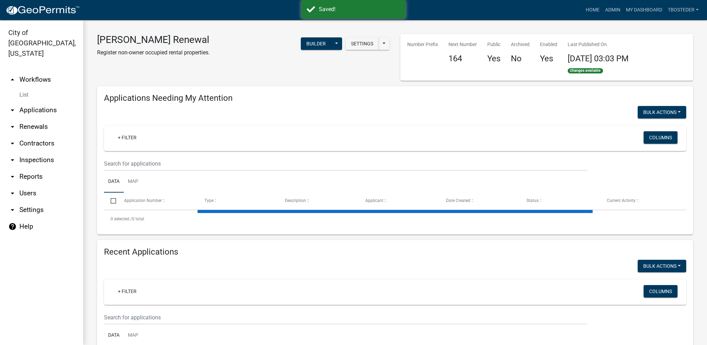
select select "1: 25"
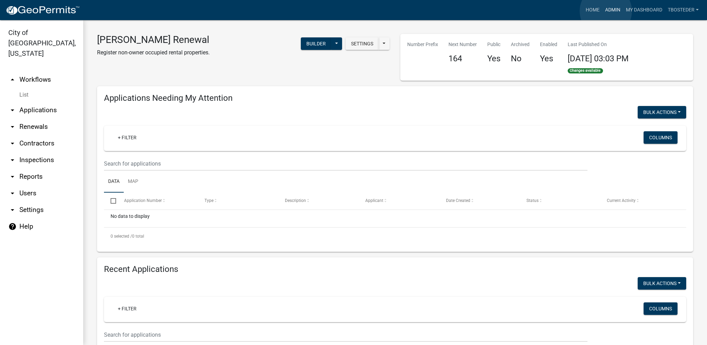
click at [606, 11] on link "Admin" at bounding box center [612, 9] width 21 height 13
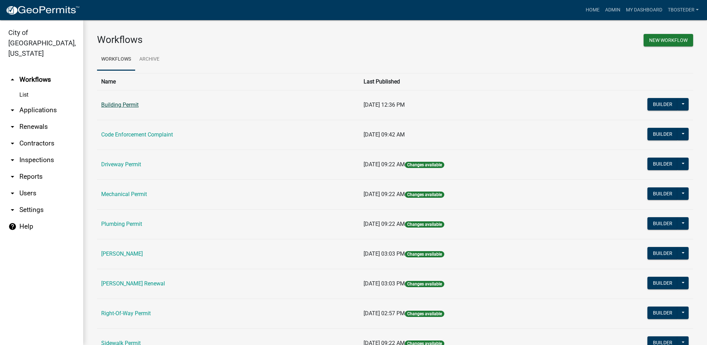
click at [125, 104] on link "Building Permit" at bounding box center [119, 105] width 37 height 7
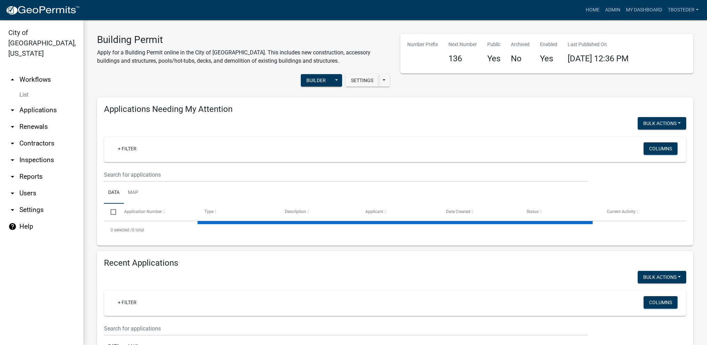
select select "1: 25"
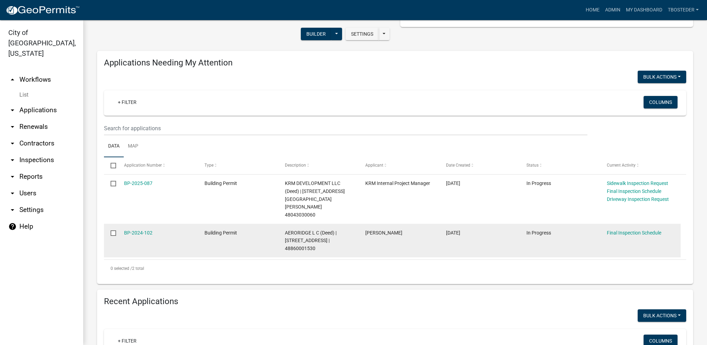
scroll to position [104, 0]
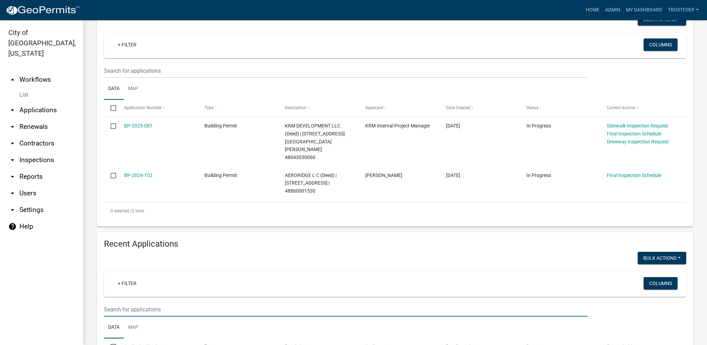
click at [127, 78] on input "text" at bounding box center [346, 71] width 484 height 14
type input "706 e trail ridge"
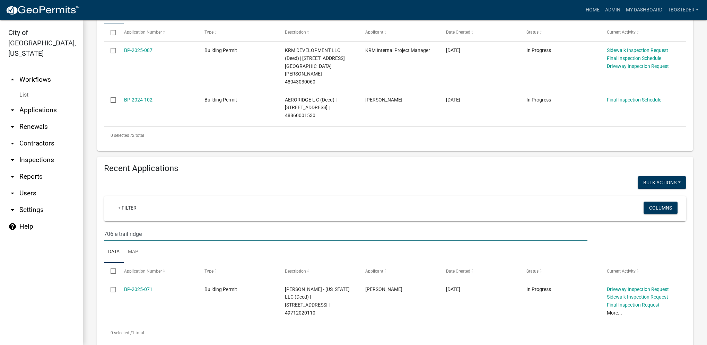
scroll to position [181, 0]
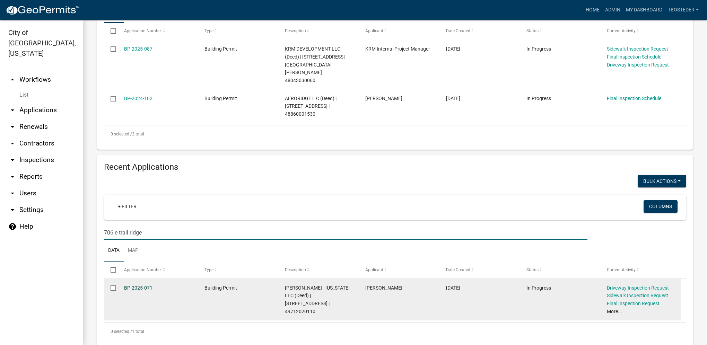
click at [146, 285] on link "BP-2025-071" at bounding box center [138, 288] width 28 height 6
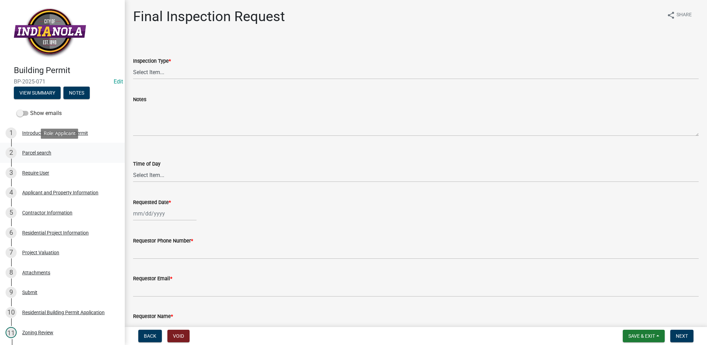
click at [49, 154] on div "Parcel search" at bounding box center [36, 152] width 29 height 5
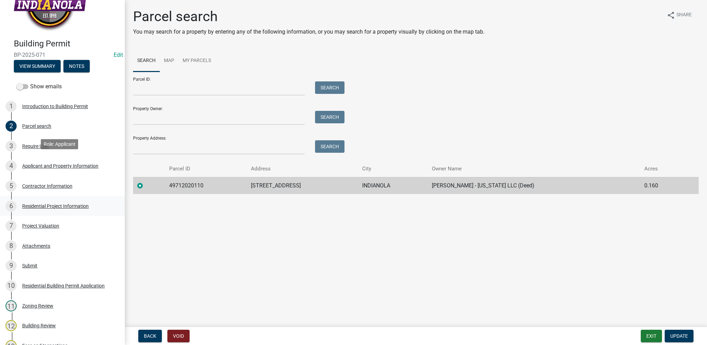
scroll to position [69, 0]
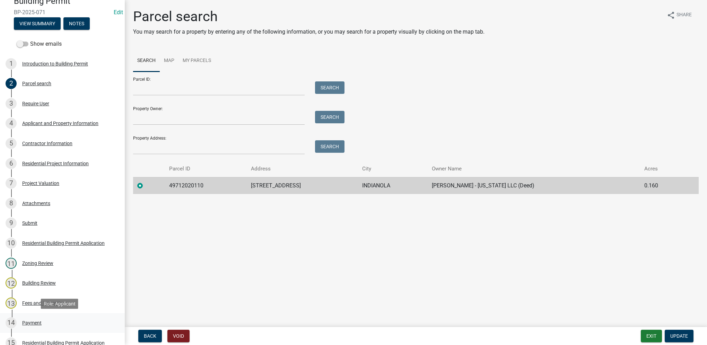
click at [69, 331] on link "14 Payment" at bounding box center [62, 323] width 125 height 20
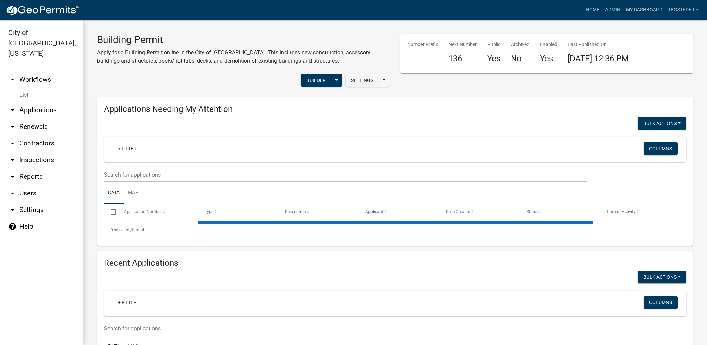
select select "1: 25"
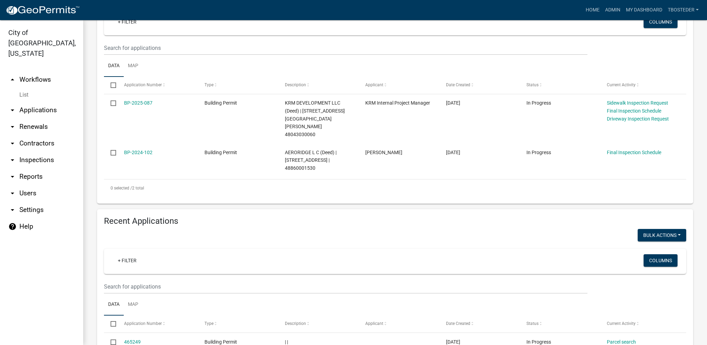
scroll to position [139, 0]
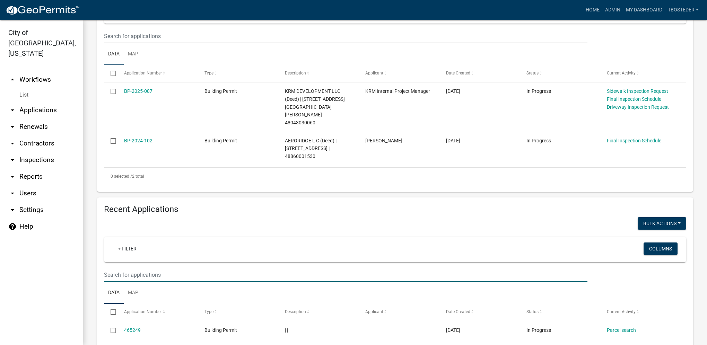
click at [156, 43] on input "text" at bounding box center [346, 36] width 484 height 14
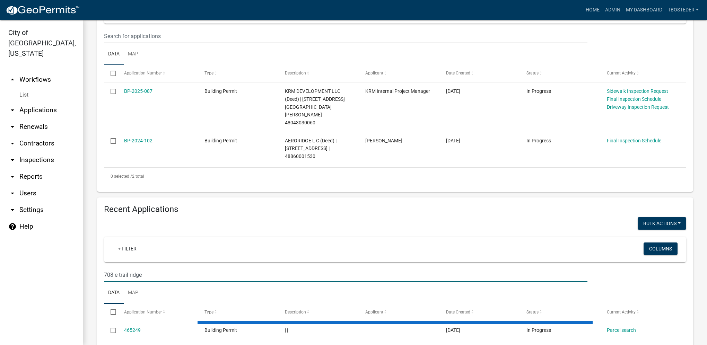
type input "708 e trail ridge"
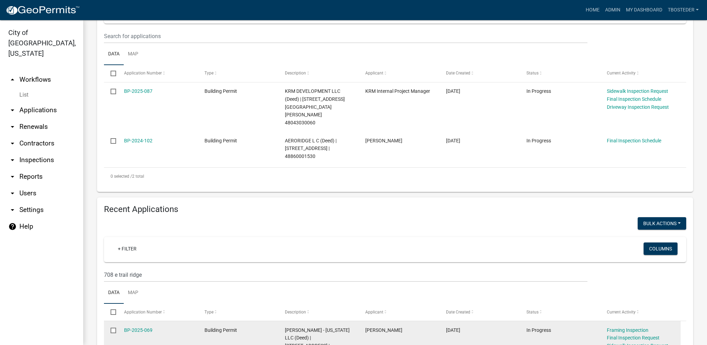
scroll to position [181, 0]
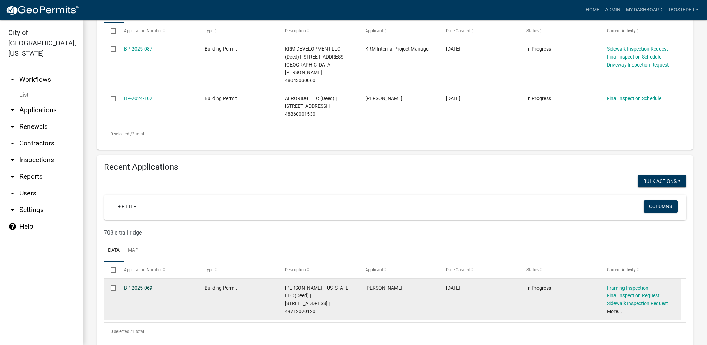
click at [152, 284] on div "BP-2025-069" at bounding box center [157, 288] width 67 height 8
click at [150, 285] on link "BP-2025-069" at bounding box center [138, 288] width 28 height 6
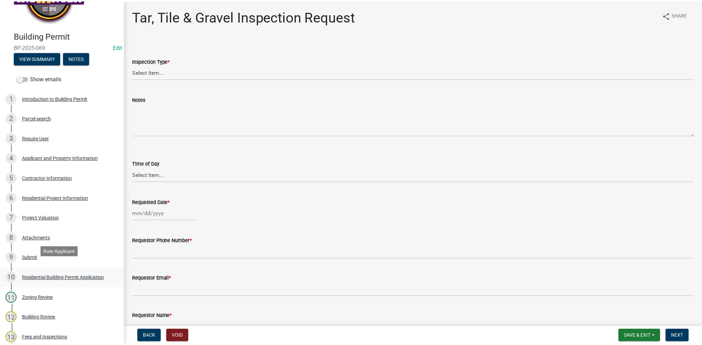
scroll to position [69, 0]
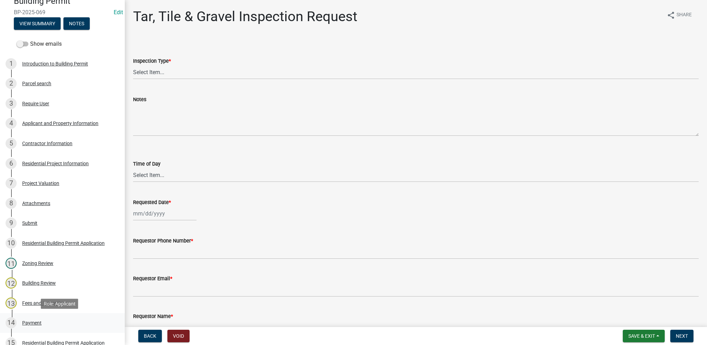
click at [46, 318] on div "14 Payment" at bounding box center [60, 323] width 108 height 11
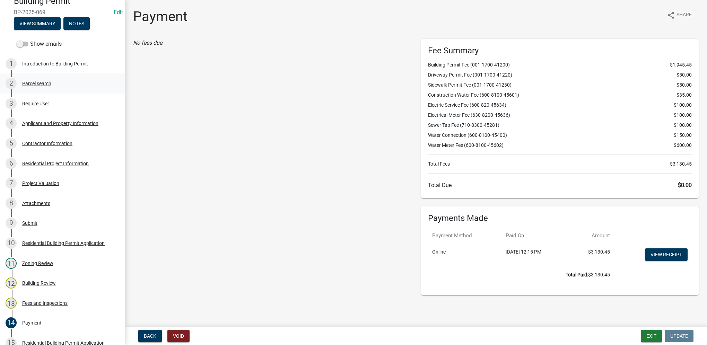
click at [39, 76] on link "2 Parcel search" at bounding box center [62, 83] width 125 height 20
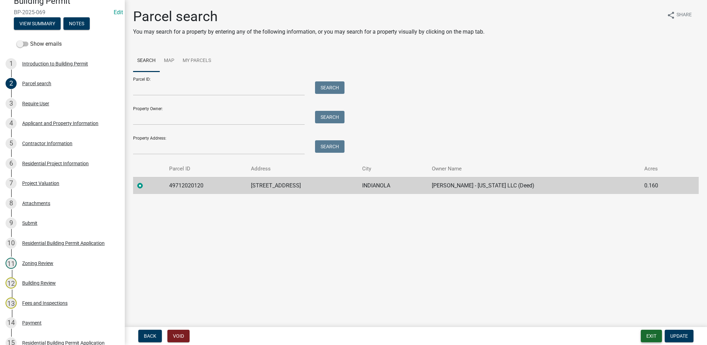
click at [654, 338] on button "Exit" at bounding box center [651, 336] width 21 height 12
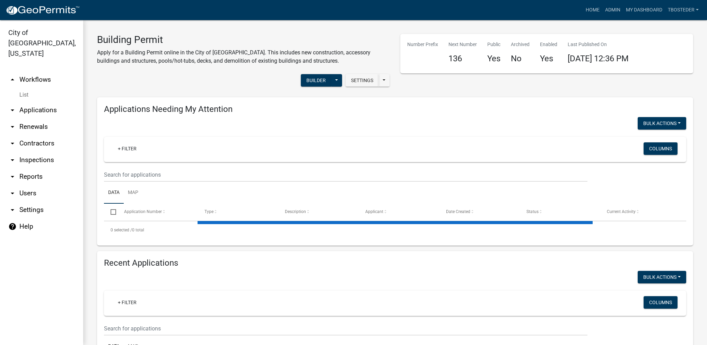
select select "1: 25"
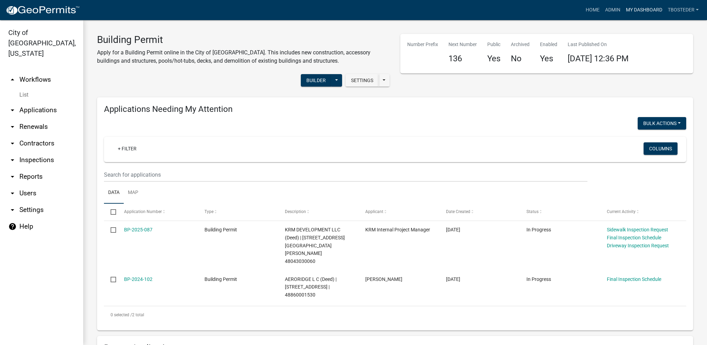
click at [635, 13] on link "My Dashboard" at bounding box center [644, 9] width 42 height 13
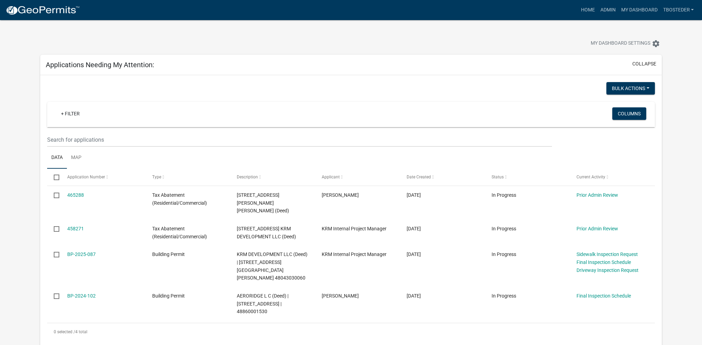
scroll to position [35, 0]
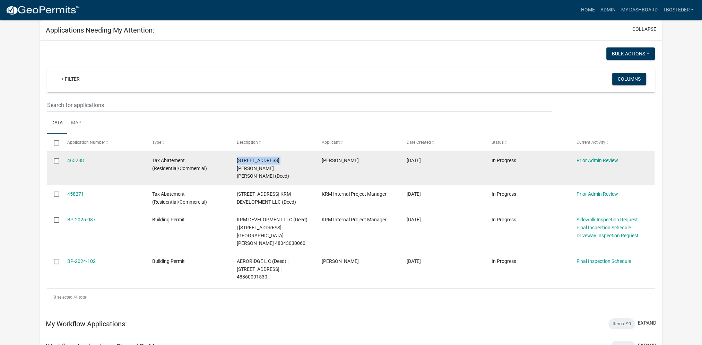
drag, startPoint x: 237, startPoint y: 159, endPoint x: 281, endPoint y: 153, distance: 44.8
click at [281, 153] on datatable-body-cell "[STREET_ADDRESS][PERSON_NAME][PERSON_NAME] (Deed)" at bounding box center [272, 168] width 85 height 34
drag, startPoint x: 281, startPoint y: 153, endPoint x: 276, endPoint y: 163, distance: 11.5
copy span "[STREET_ADDRESS]"
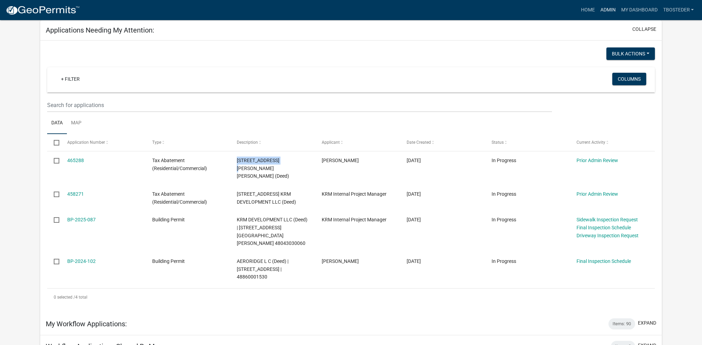
click at [609, 14] on link "Admin" at bounding box center [607, 9] width 21 height 13
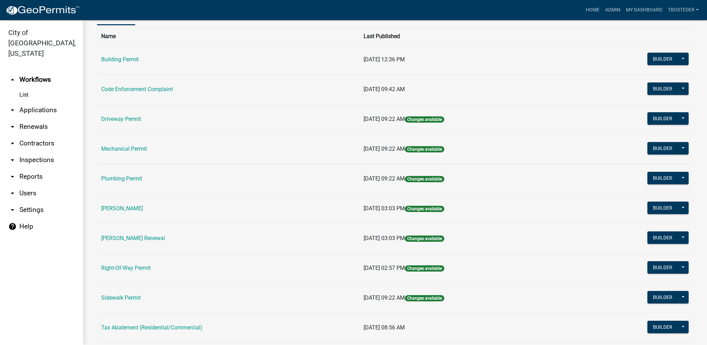
scroll to position [121, 0]
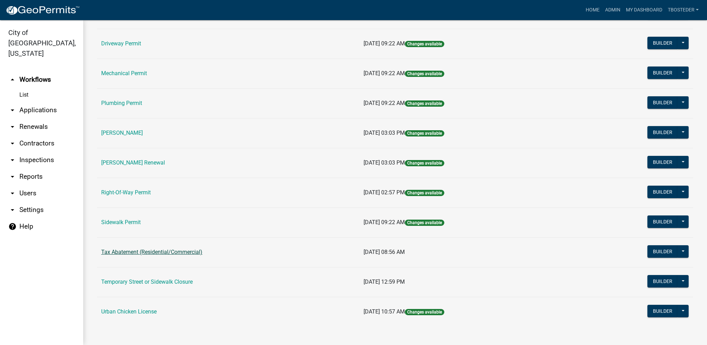
click at [165, 254] on link "Tax Abatement (Residential/Commercial)" at bounding box center [151, 252] width 101 height 7
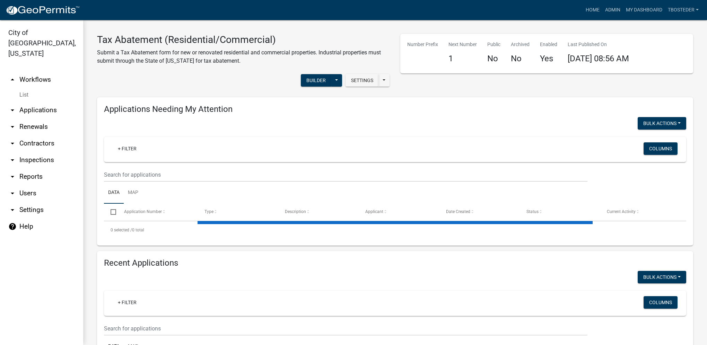
select select "1: 25"
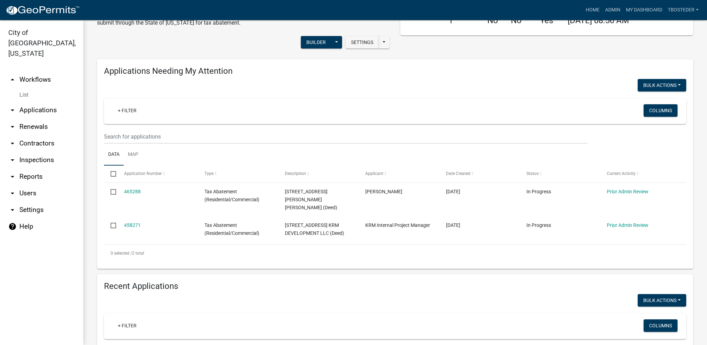
scroll to position [173, 0]
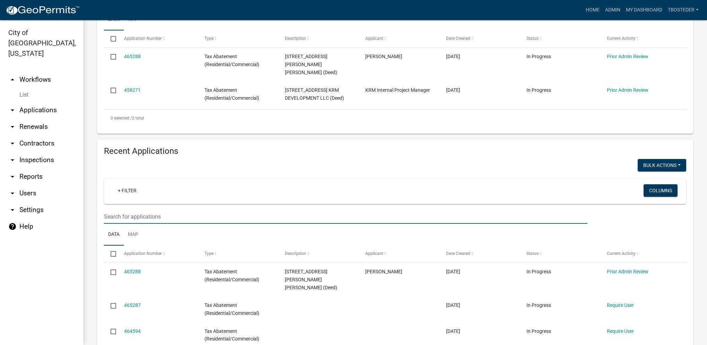
click at [157, 9] on input "text" at bounding box center [346, 1] width 484 height 14
paste input "[STREET_ADDRESS]"
type input "[STREET_ADDRESS]"
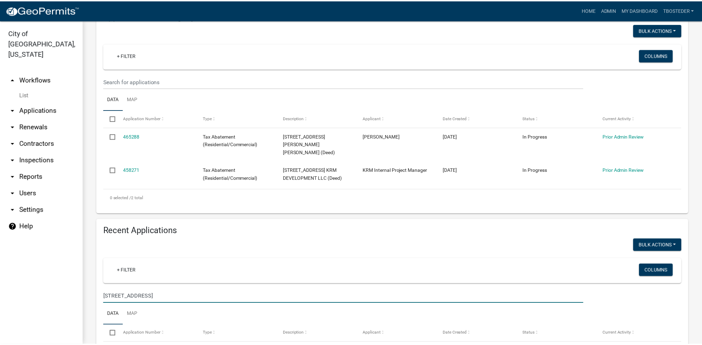
scroll to position [149, 0]
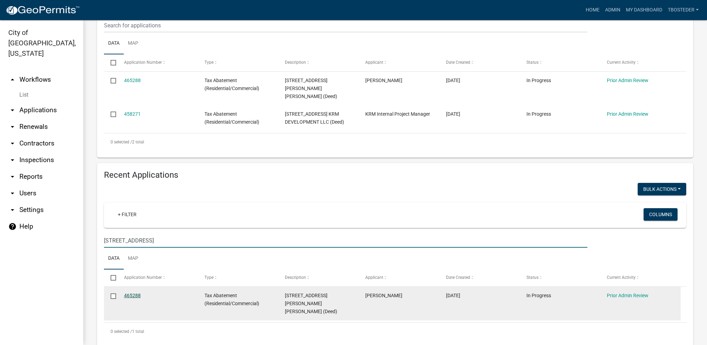
click at [136, 293] on link "465288" at bounding box center [132, 296] width 17 height 6
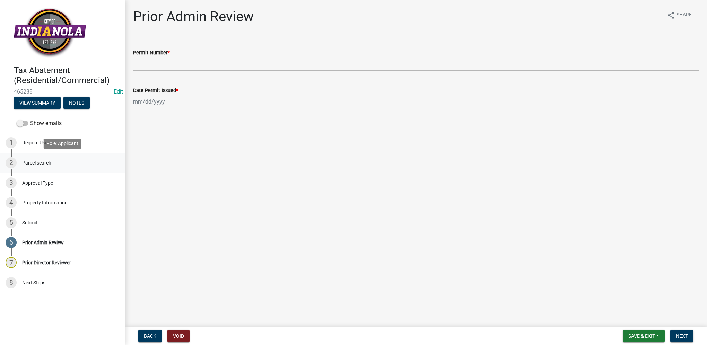
click at [36, 166] on div "2 Parcel search" at bounding box center [60, 162] width 108 height 11
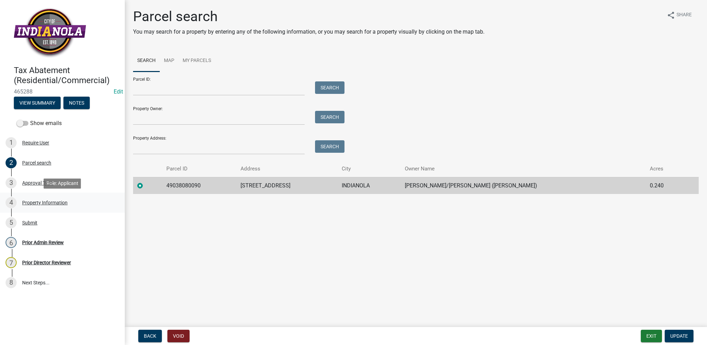
click at [44, 200] on div "4 Property Information" at bounding box center [60, 202] width 108 height 11
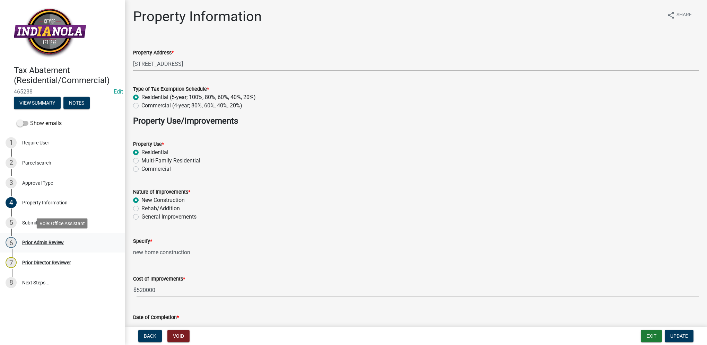
click at [28, 239] on div "6 Prior Admin Review" at bounding box center [60, 242] width 108 height 11
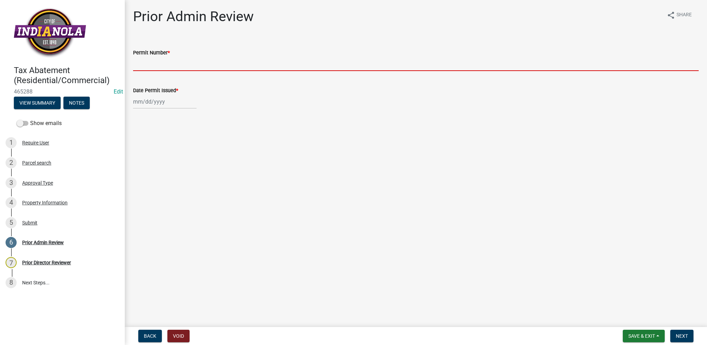
click at [141, 68] on input "Permit Number *" at bounding box center [416, 64] width 566 height 14
paste input "BP-2025-098"
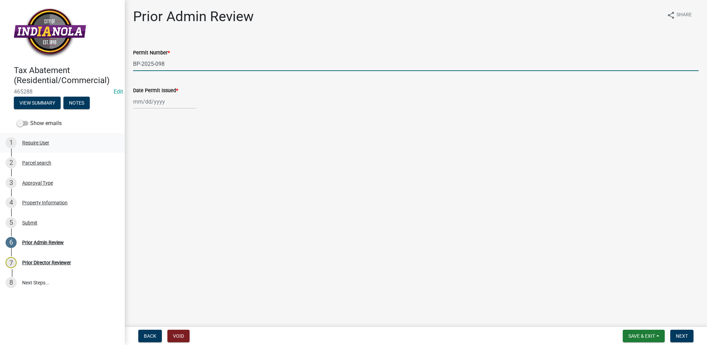
type input "BP-2025-098"
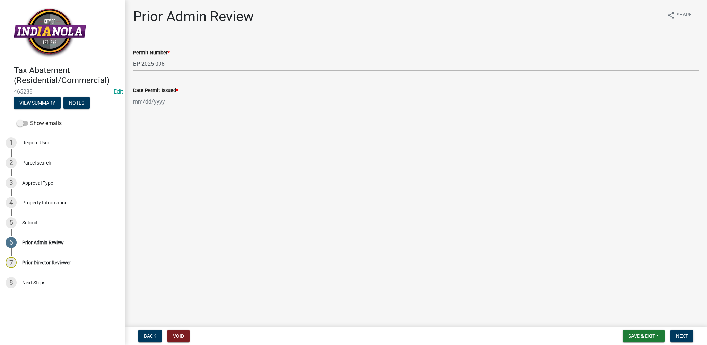
click at [155, 97] on div at bounding box center [164, 102] width 63 height 14
select select "8"
select select "2025"
click at [137, 102] on input "Date Permit Issued *" at bounding box center [164, 102] width 63 height 14
type input "[DATE]"
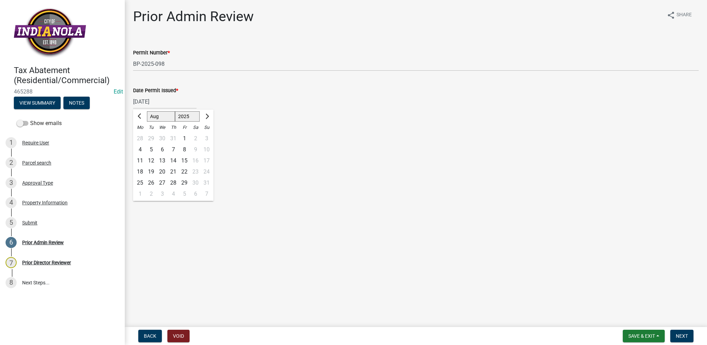
click at [390, 196] on main "Prior Admin Review share Share Permit Number * BP-2025-098 Date Permit Issued *…" at bounding box center [416, 162] width 582 height 324
click at [681, 338] on span "Next" at bounding box center [682, 336] width 12 height 6
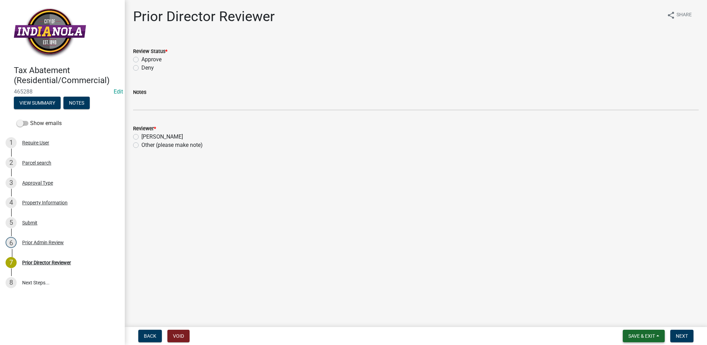
click at [645, 331] on button "Save & Exit" at bounding box center [644, 336] width 42 height 12
click at [639, 319] on button "Save & Exit" at bounding box center [636, 318] width 55 height 17
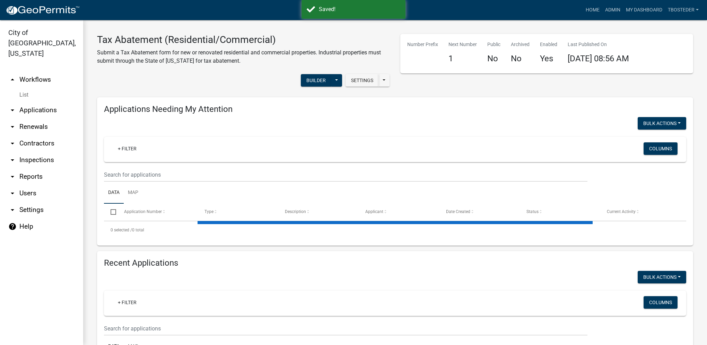
select select "1: 25"
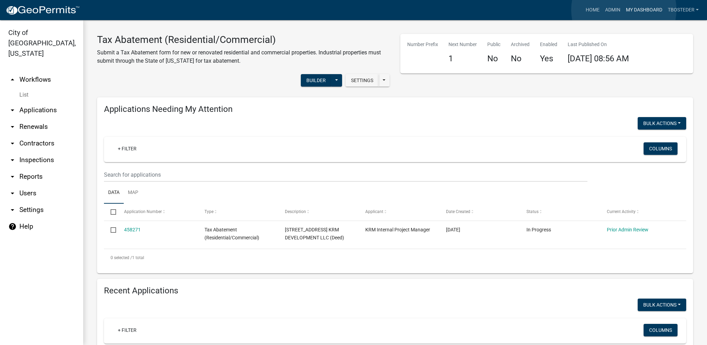
click at [624, 10] on link "My Dashboard" at bounding box center [644, 9] width 42 height 13
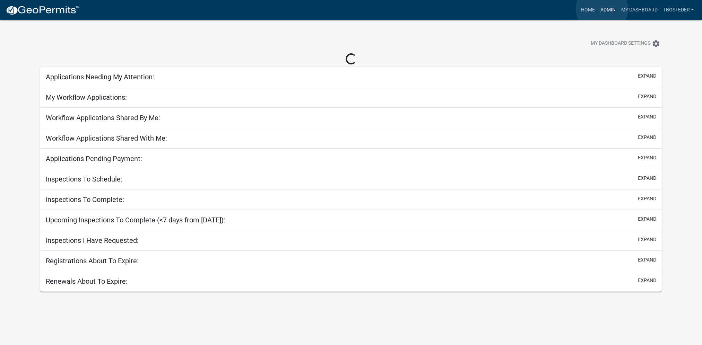
click at [602, 9] on link "Admin" at bounding box center [607, 9] width 21 height 13
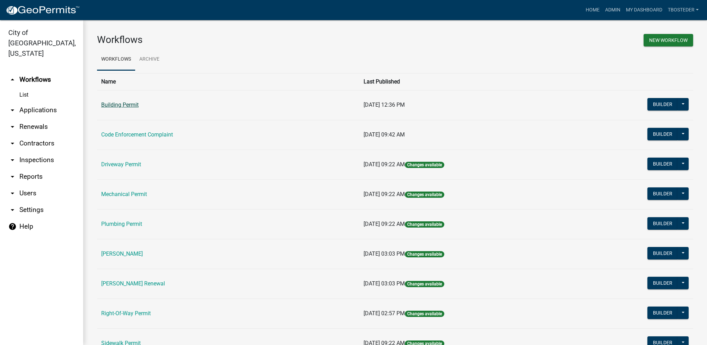
click at [126, 105] on link "Building Permit" at bounding box center [119, 105] width 37 height 7
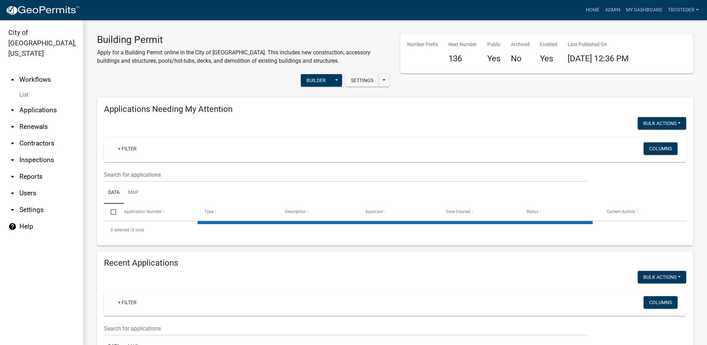
select select "1: 25"
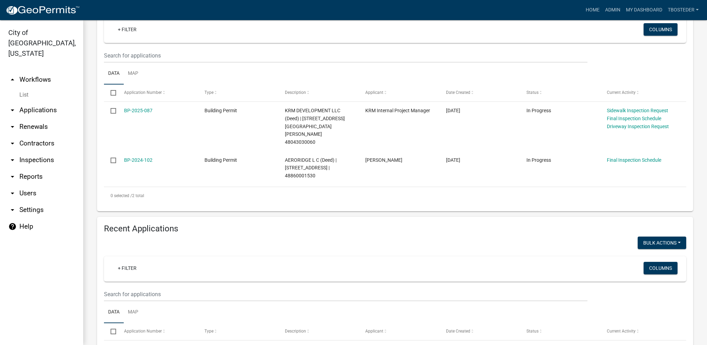
scroll to position [139, 0]
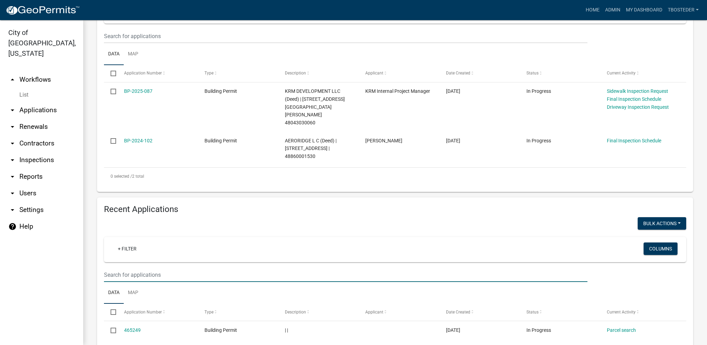
paste input "[STREET_ADDRESS]"
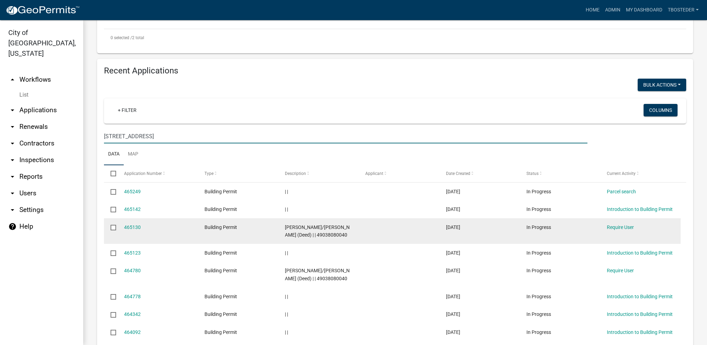
scroll to position [312, 0]
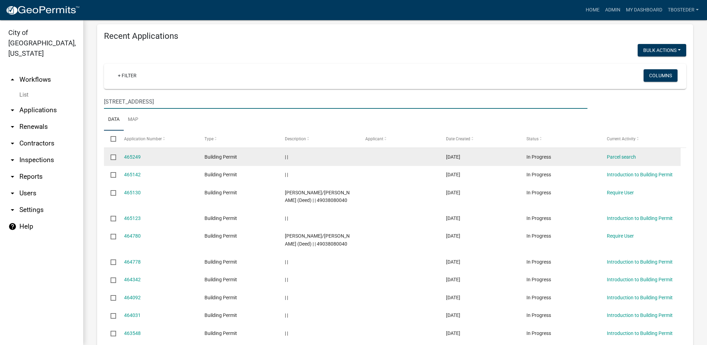
type input "[STREET_ADDRESS]"
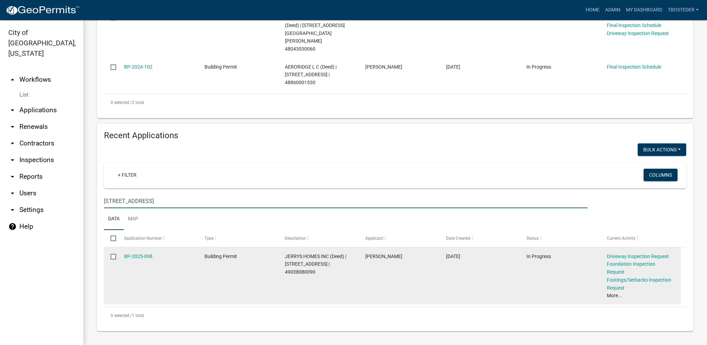
scroll to position [189, 0]
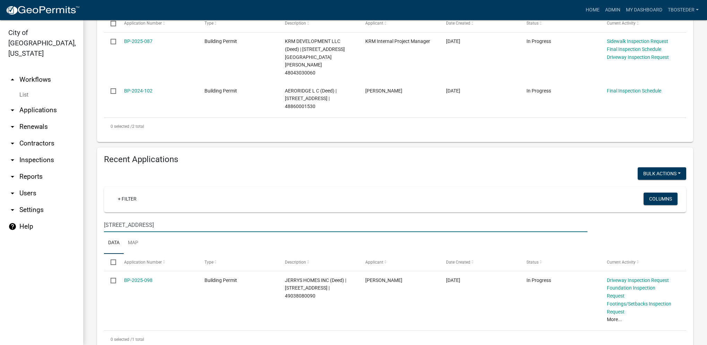
drag, startPoint x: 144, startPoint y: 263, endPoint x: 136, endPoint y: 200, distance: 63.2
click at [144, 278] on link "BP-2025-098" at bounding box center [138, 281] width 28 height 6
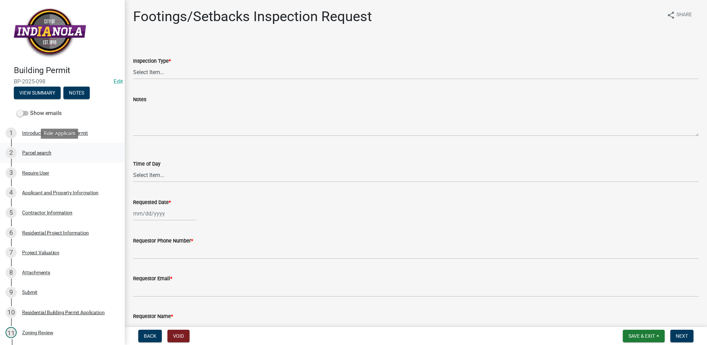
click at [29, 153] on div "Parcel search" at bounding box center [36, 152] width 29 height 5
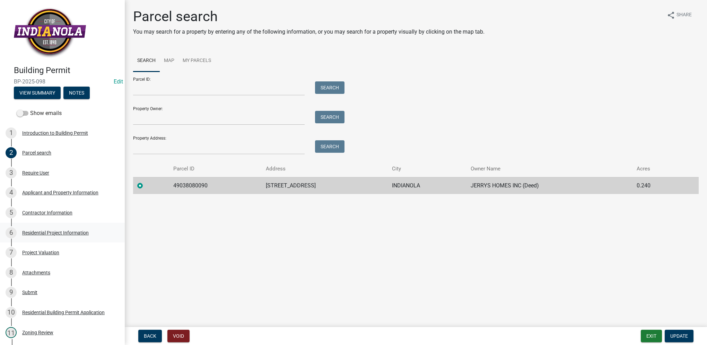
click at [54, 232] on div "Residential Project Information" at bounding box center [55, 233] width 67 height 5
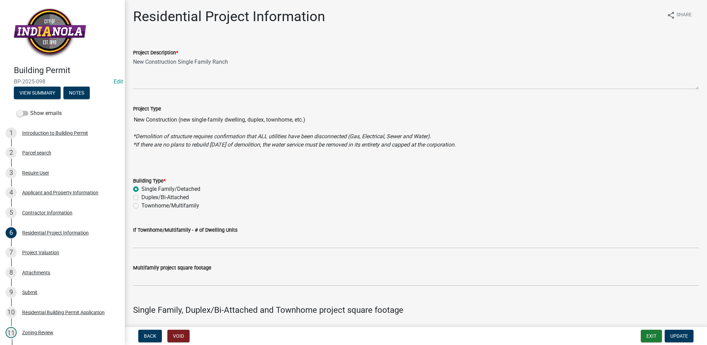
drag, startPoint x: 53, startPoint y: 81, endPoint x: 15, endPoint y: 82, distance: 38.9
click at [15, 82] on span "BP-2025-098" at bounding box center [62, 81] width 97 height 7
copy span "BP-2025-098"
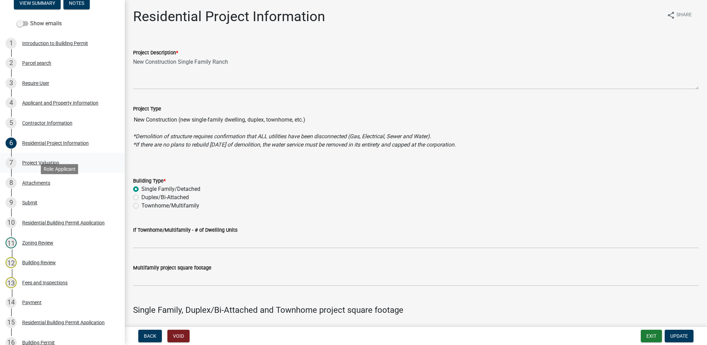
scroll to position [104, 0]
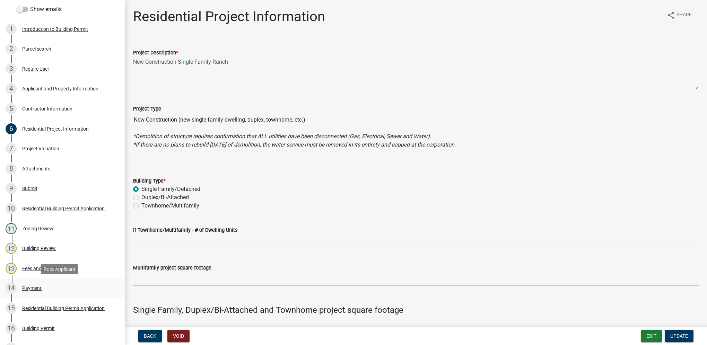
click at [46, 287] on div "14 Payment" at bounding box center [60, 288] width 108 height 11
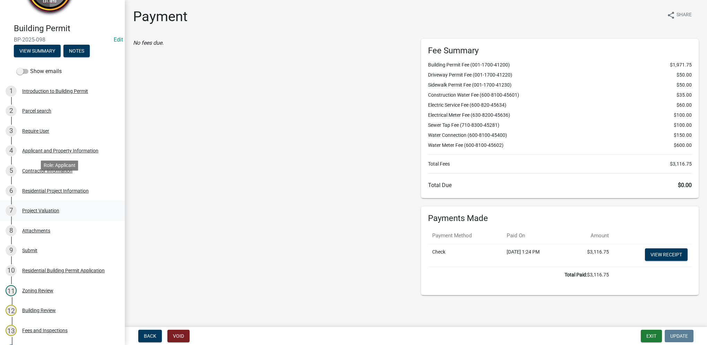
scroll to position [0, 0]
